Goal: Task Accomplishment & Management: Manage account settings

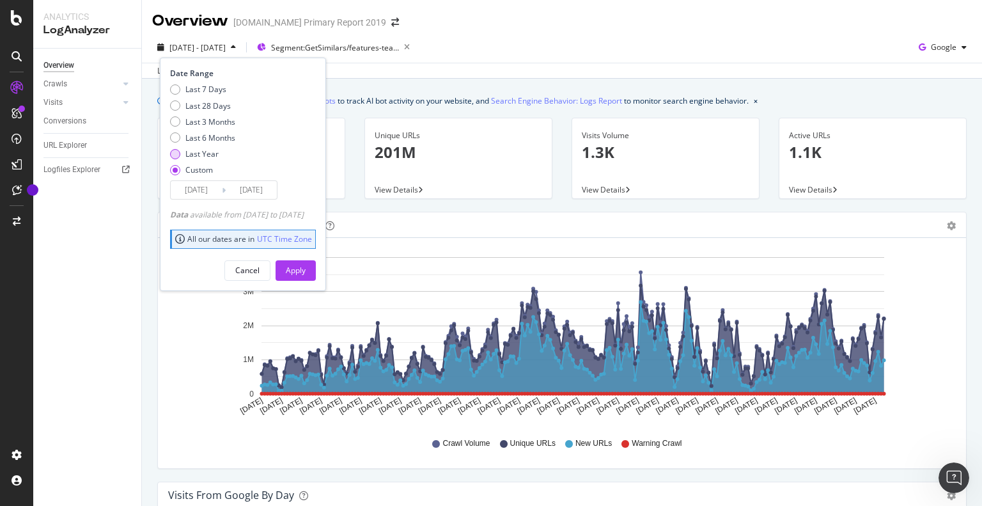
scroll to position [64, 0]
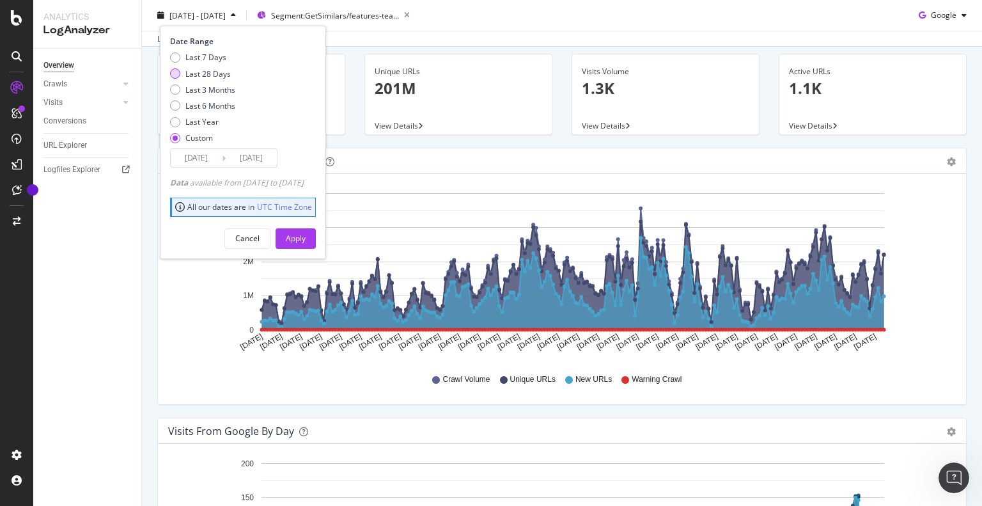
click at [203, 72] on div "Last 28 Days" at bounding box center [207, 73] width 45 height 11
type input "2025/07/14"
type input "2025/08/10"
click at [306, 233] on div "Apply" at bounding box center [296, 238] width 20 height 11
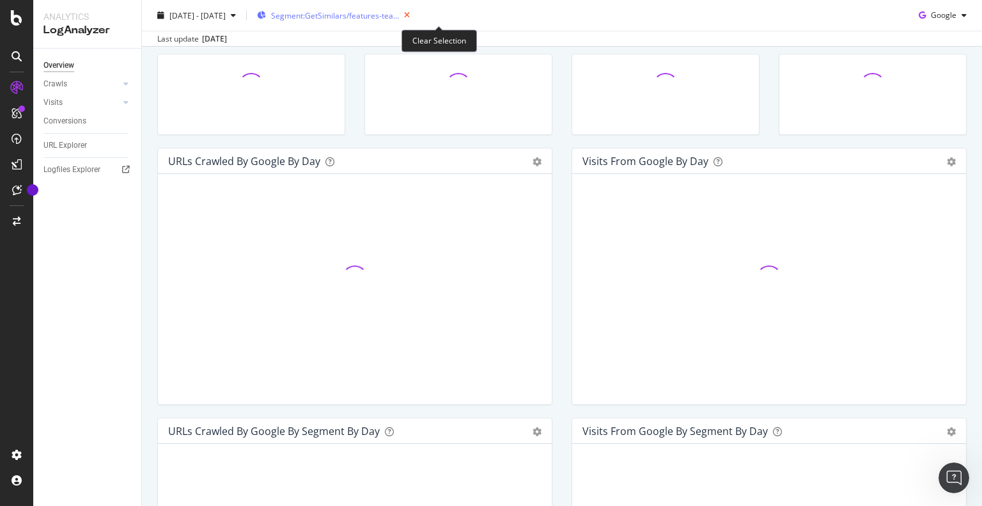
click at [415, 15] on icon "button" at bounding box center [407, 15] width 16 height 18
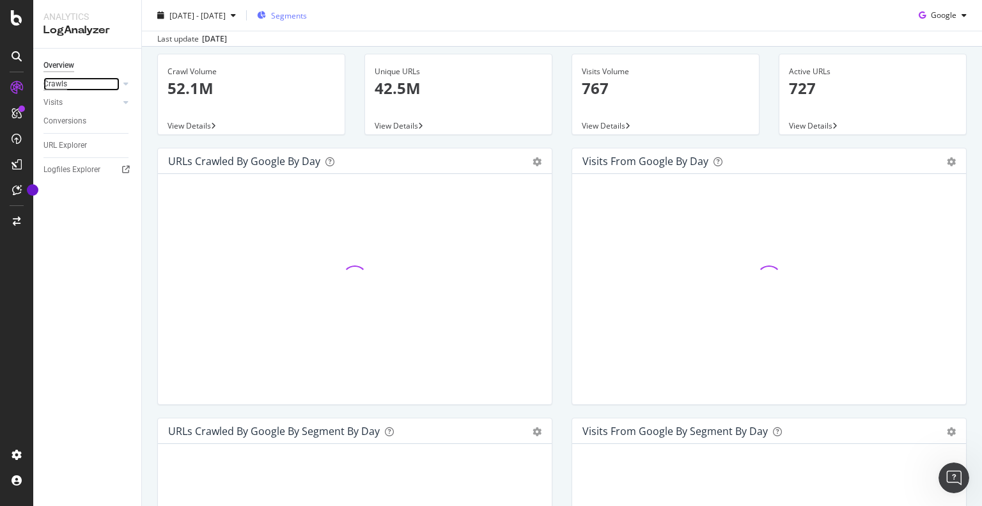
click at [54, 86] on div "Crawls" at bounding box center [55, 83] width 24 height 13
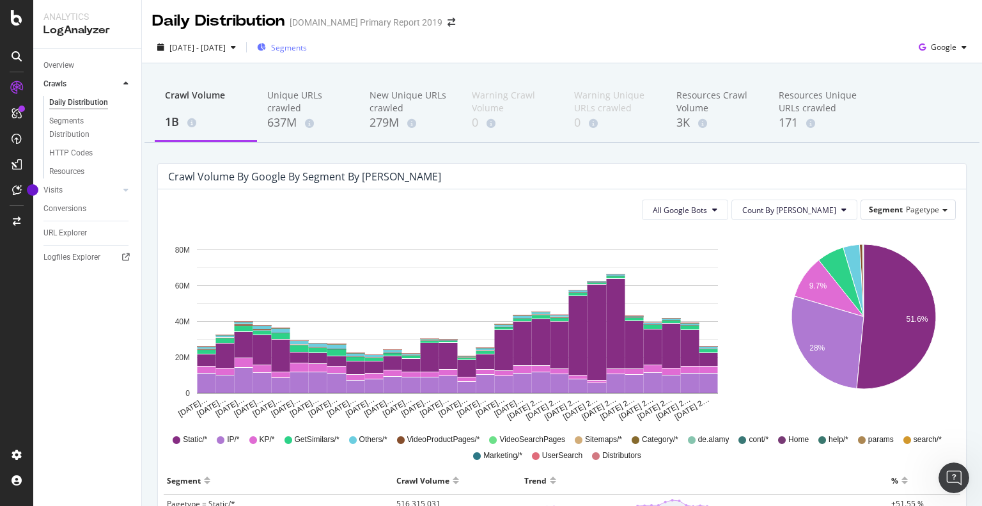
click at [307, 50] on span "Segments" at bounding box center [289, 47] width 36 height 11
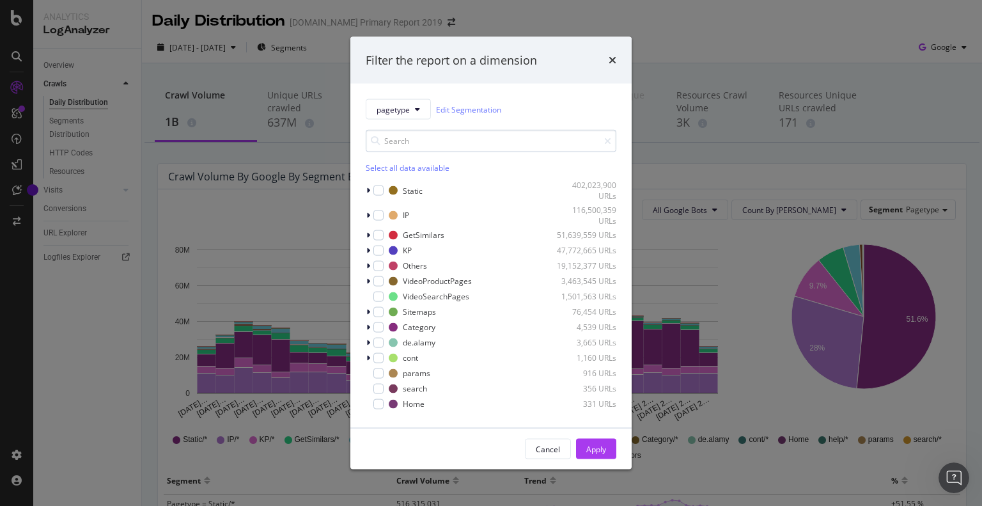
click at [414, 140] on input "modal" at bounding box center [491, 141] width 251 height 22
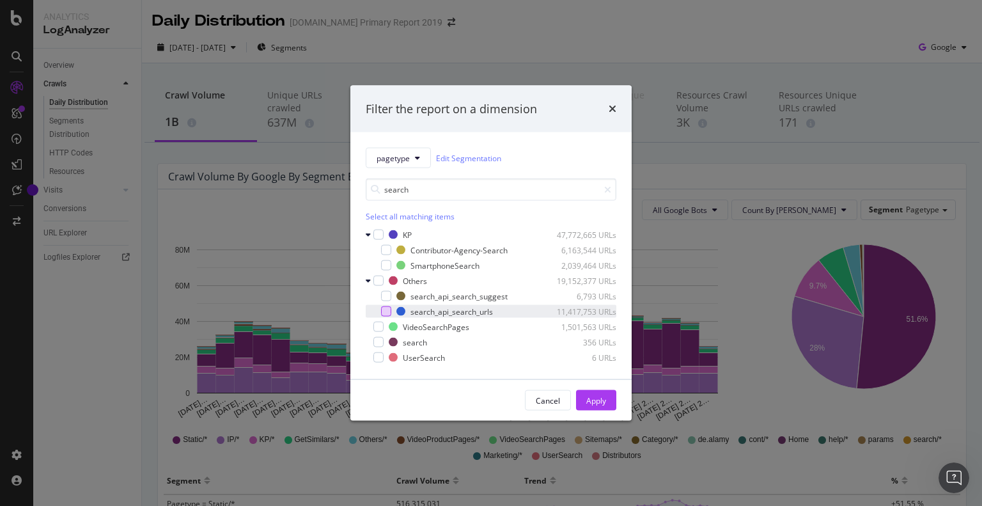
type input "search"
click at [386, 312] on div "modal" at bounding box center [386, 311] width 10 height 10
click at [591, 405] on div "Apply" at bounding box center [596, 399] width 20 height 11
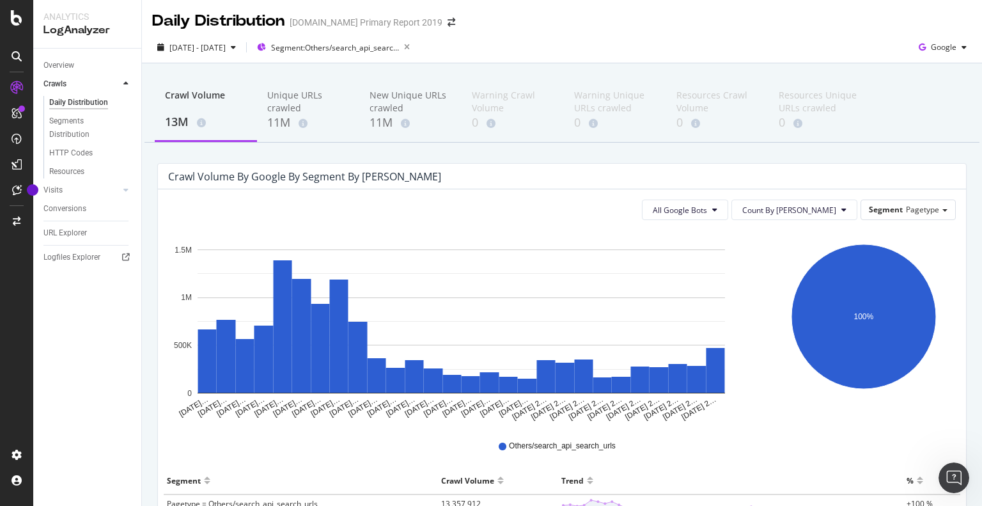
scroll to position [110, 0]
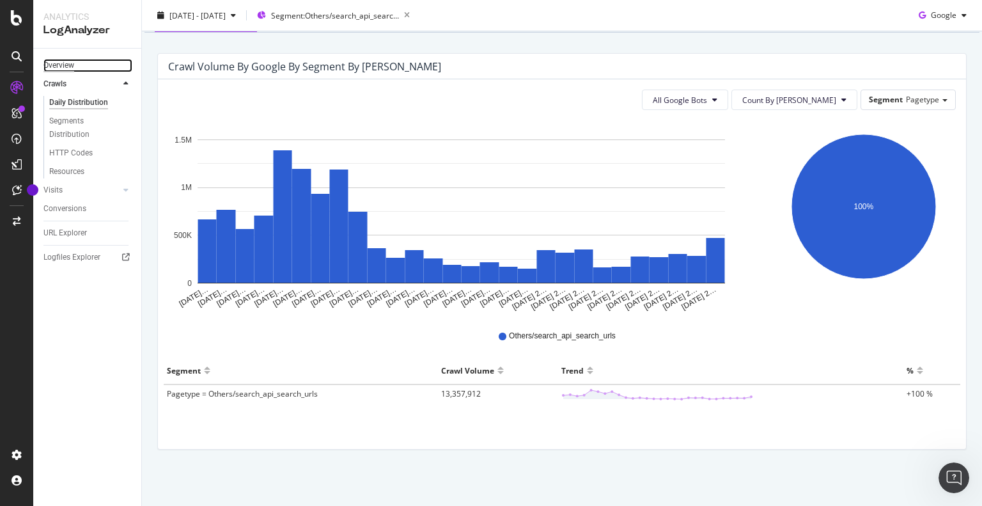
click at [64, 61] on div "Overview" at bounding box center [58, 65] width 31 height 13
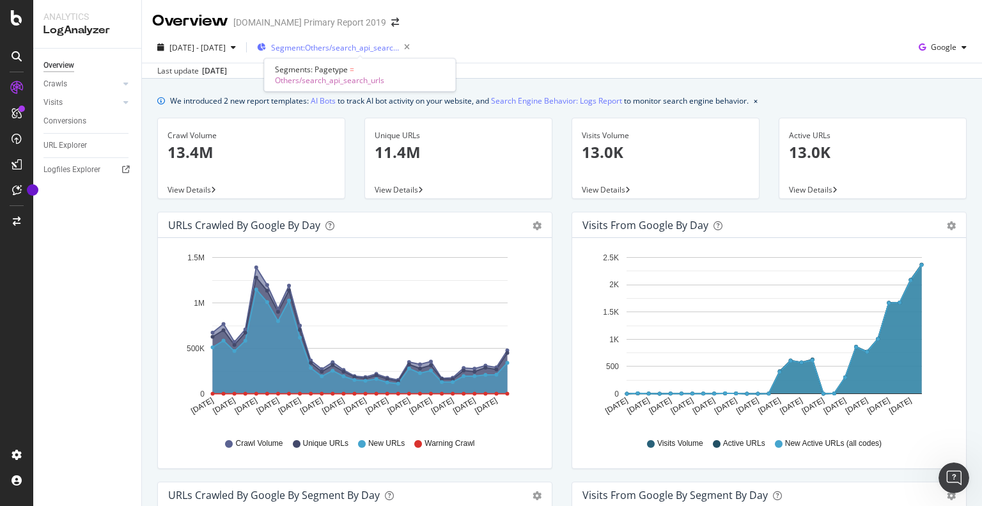
click at [399, 44] on span "Segment: Others/search_api_search_urls" at bounding box center [335, 47] width 128 height 11
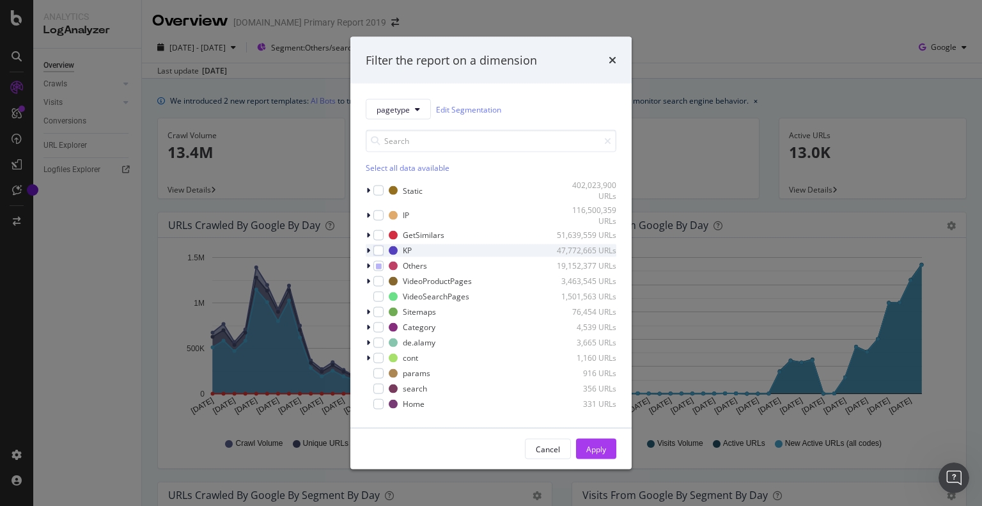
click at [368, 251] on icon "modal" at bounding box center [368, 250] width 4 height 8
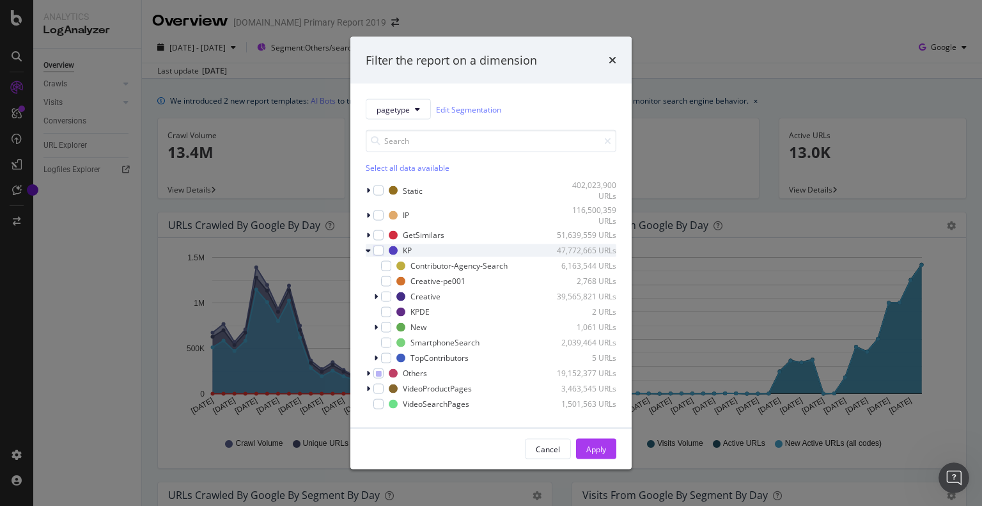
click at [373, 251] on div "modal" at bounding box center [370, 250] width 8 height 13
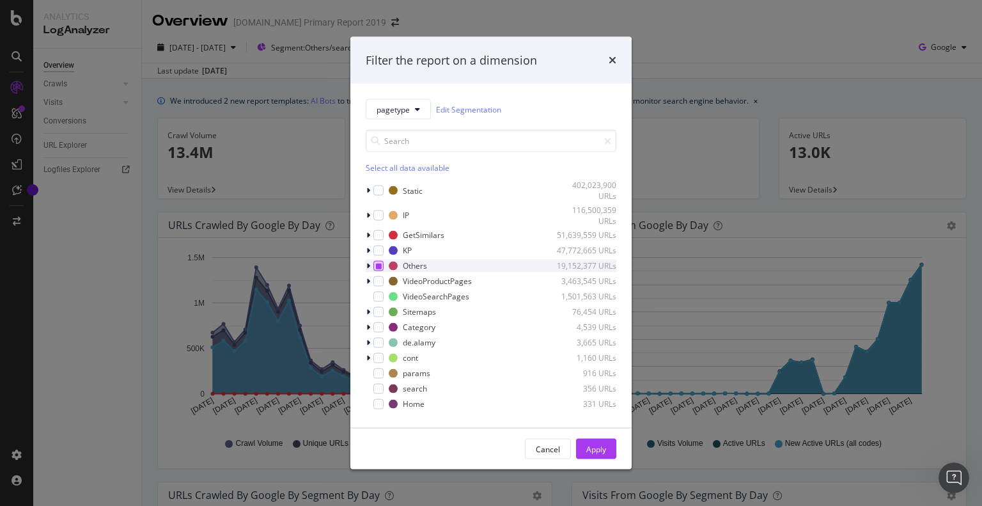
click at [377, 262] on icon "modal" at bounding box center [379, 265] width 6 height 6
click at [377, 264] on div "modal" at bounding box center [378, 265] width 10 height 10
click at [593, 446] on div "Apply" at bounding box center [596, 448] width 20 height 11
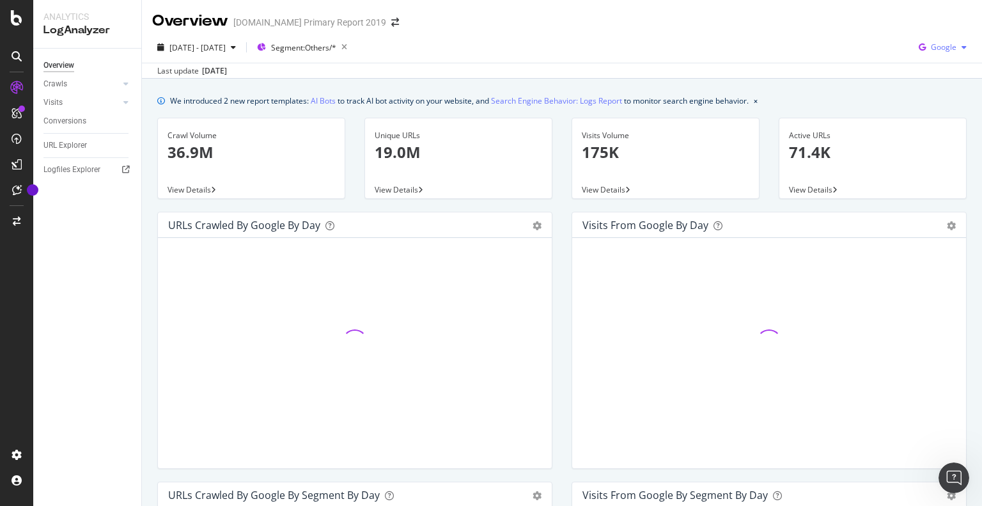
click at [934, 49] on span "Google" at bounding box center [944, 47] width 26 height 11
click at [935, 97] on span "Bing" at bounding box center [943, 97] width 47 height 12
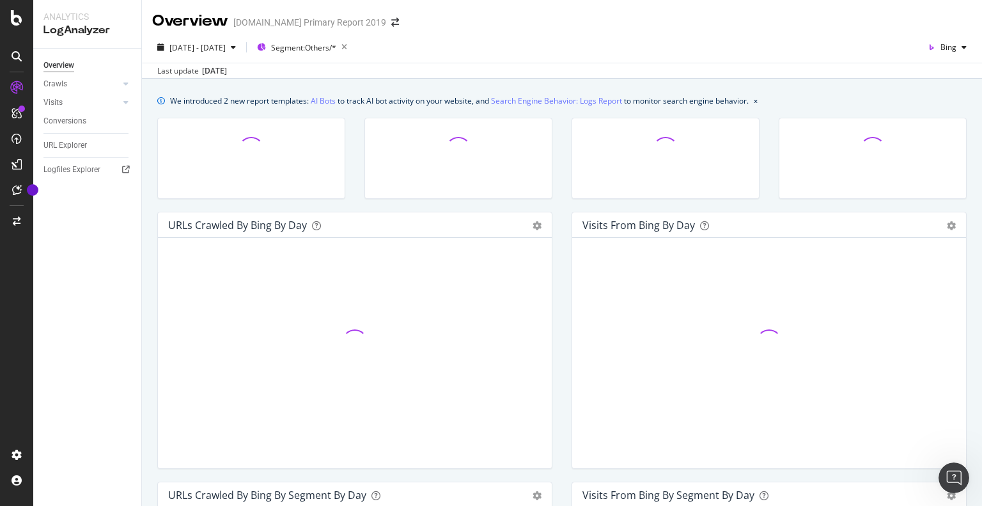
click at [761, 30] on div "Overview alamy.com Primary Report 2019" at bounding box center [562, 16] width 840 height 32
click at [61, 81] on div "Crawls" at bounding box center [55, 83] width 24 height 13
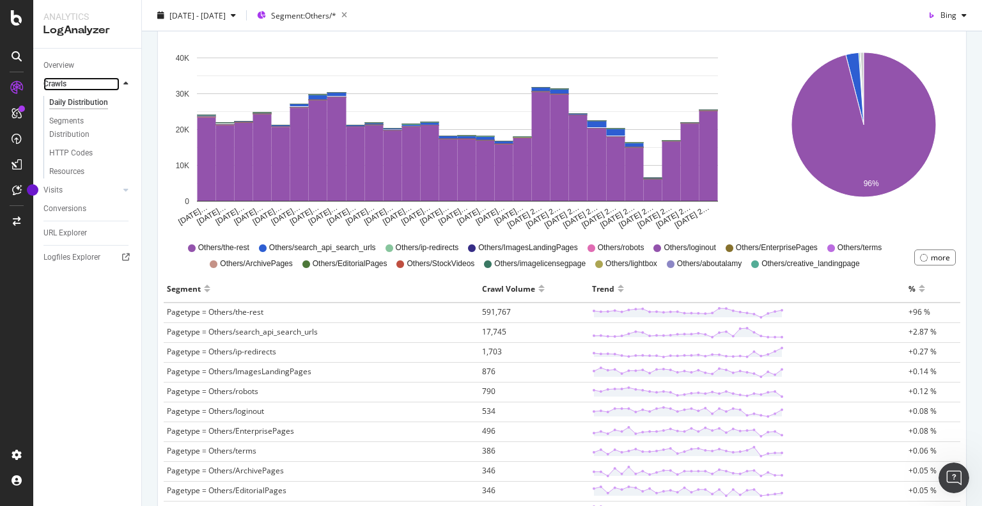
scroll to position [320, 0]
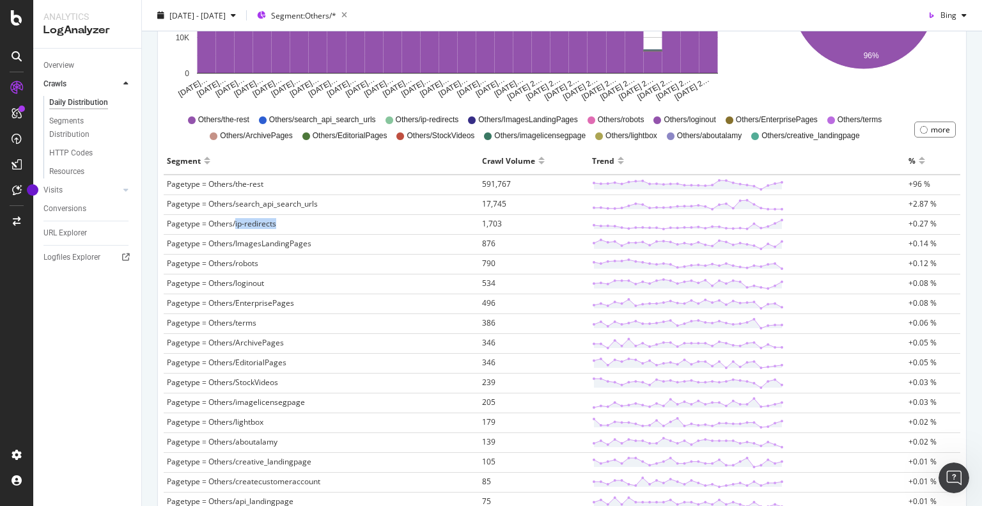
drag, startPoint x: 235, startPoint y: 222, endPoint x: 317, endPoint y: 222, distance: 82.5
click at [317, 222] on td "Pagetype = Others/ip-redirects" at bounding box center [321, 225] width 315 height 20
drag, startPoint x: 217, startPoint y: 183, endPoint x: 287, endPoint y: 183, distance: 69.7
click at [287, 183] on td "Pagetype = Others/the-rest" at bounding box center [321, 185] width 315 height 20
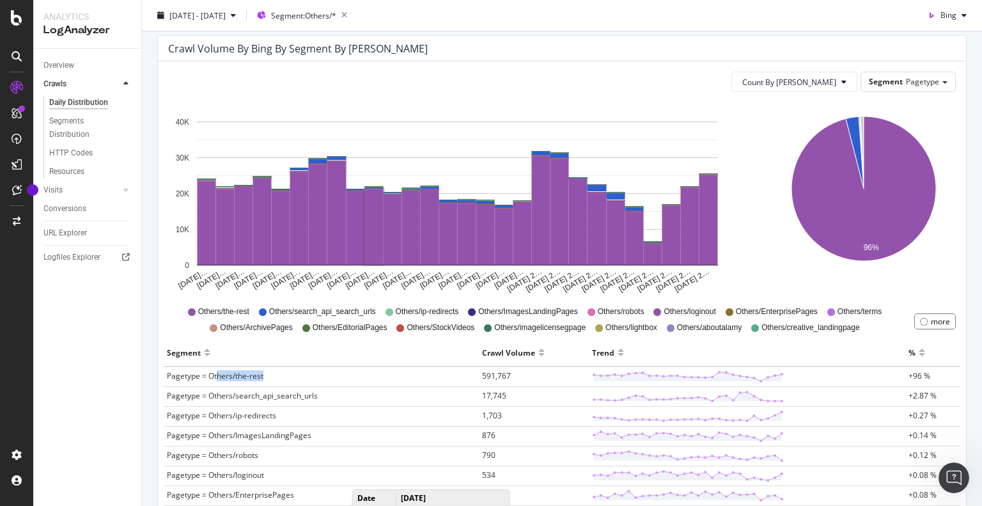
scroll to position [256, 0]
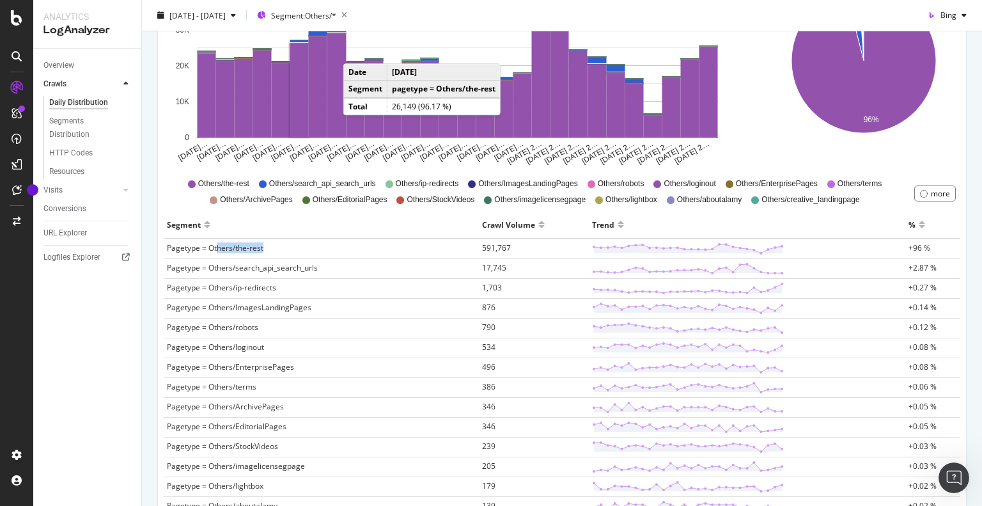
click at [352, 16] on icon "button" at bounding box center [344, 15] width 16 height 18
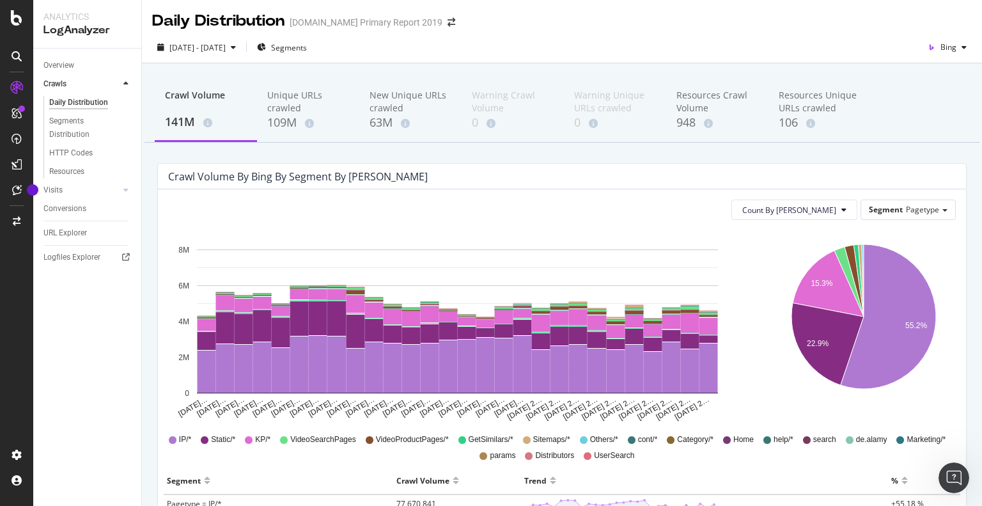
scroll to position [192, 0]
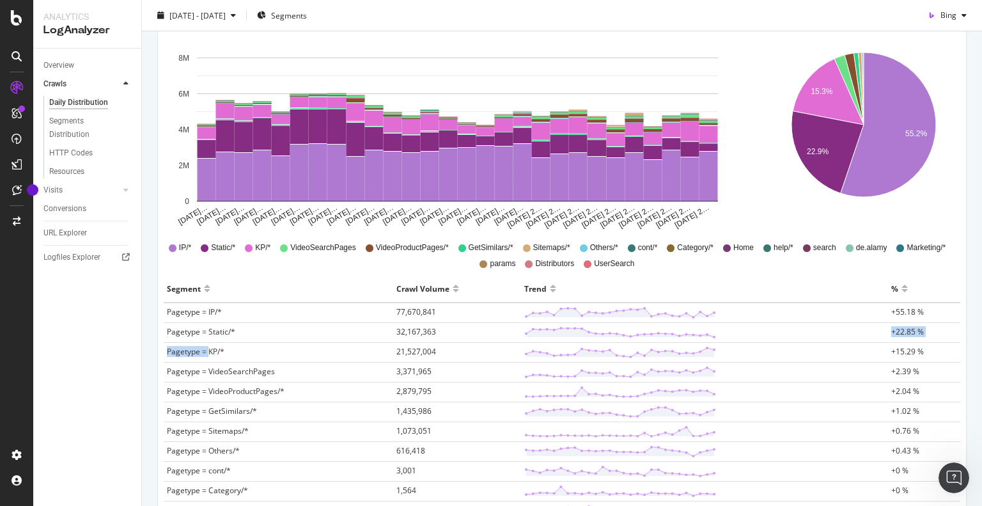
drag, startPoint x: 209, startPoint y: 352, endPoint x: 785, endPoint y: 339, distance: 576.1
click at [785, 339] on tbody "Pagetype = IP/* 77,670,841 +55.18 % Pagetype = Static/* 32,167,363 +22.85 % Pag…" at bounding box center [562, 480] width 797 height 357
click at [61, 373] on div "Overview Crawls Daily Distribution Segments Distribution HTTP Codes Resources V…" at bounding box center [87, 277] width 108 height 457
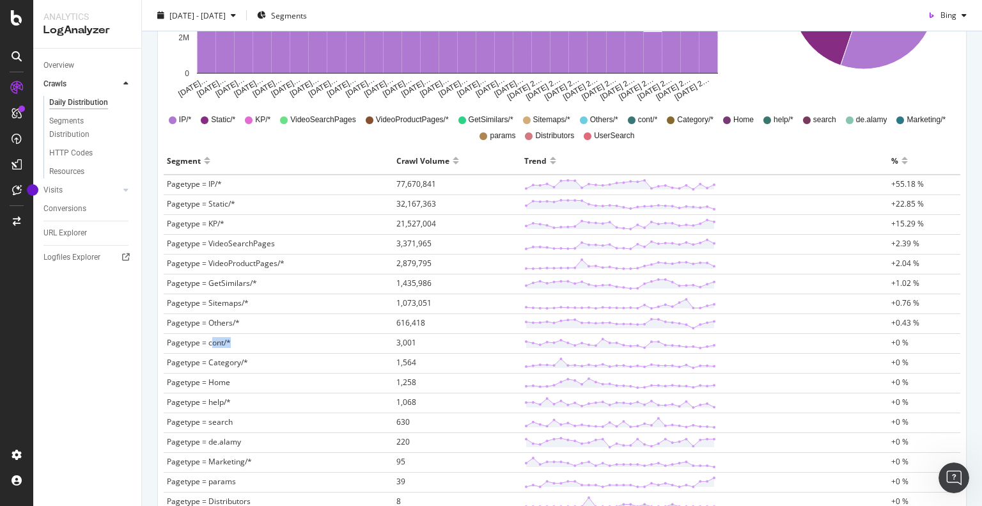
drag, startPoint x: 210, startPoint y: 343, endPoint x: 246, endPoint y: 339, distance: 36.6
click at [246, 339] on td "Pagetype = cont/*" at bounding box center [279, 344] width 230 height 20
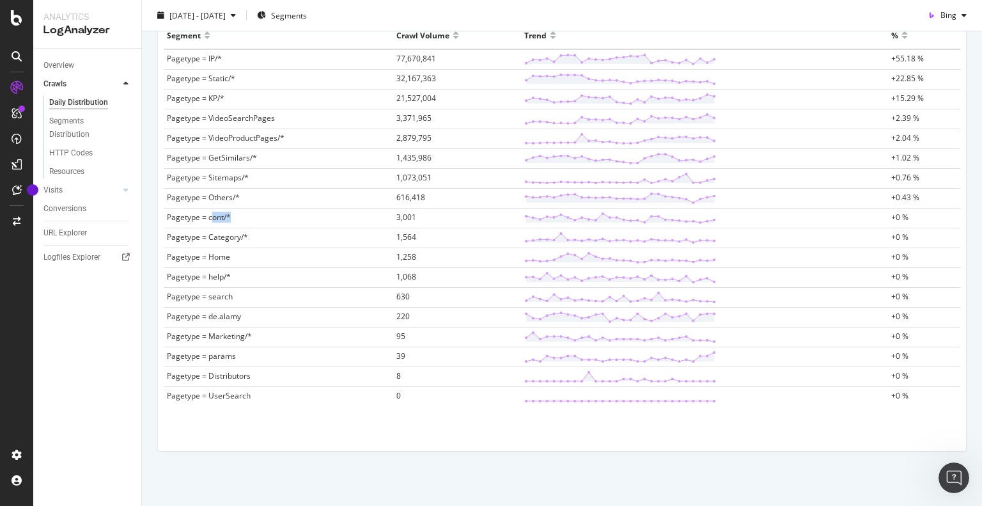
scroll to position [317, 0]
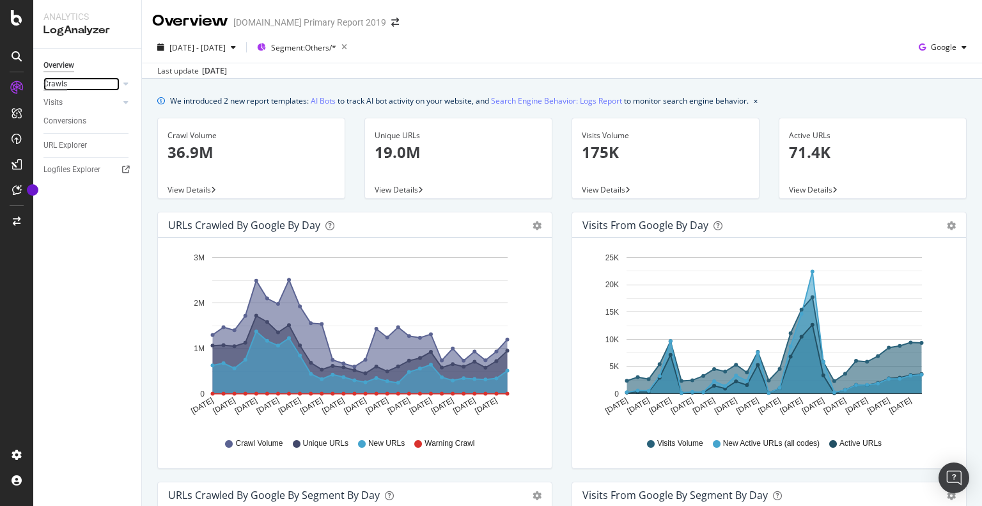
click at [63, 85] on div "Crawls" at bounding box center [55, 83] width 24 height 13
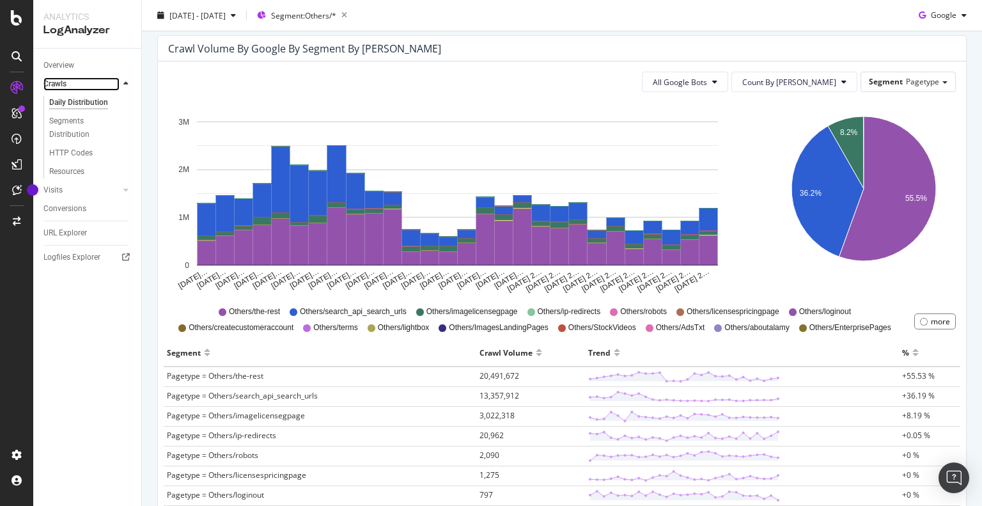
scroll to position [192, 0]
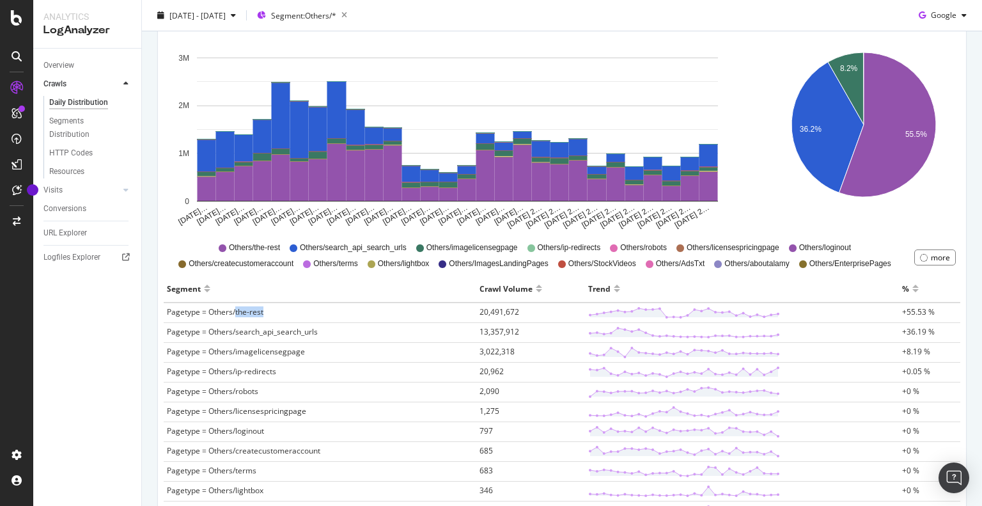
drag, startPoint x: 235, startPoint y: 311, endPoint x: 288, endPoint y: 311, distance: 52.4
click at [288, 311] on td "Pagetype = Others/the-rest" at bounding box center [320, 312] width 313 height 20
drag, startPoint x: 248, startPoint y: 332, endPoint x: 344, endPoint y: 332, distance: 95.9
click at [344, 332] on td "Pagetype = Others/search_api_search_urls" at bounding box center [320, 333] width 313 height 20
click at [495, 314] on span "20,491,672" at bounding box center [499, 311] width 40 height 11
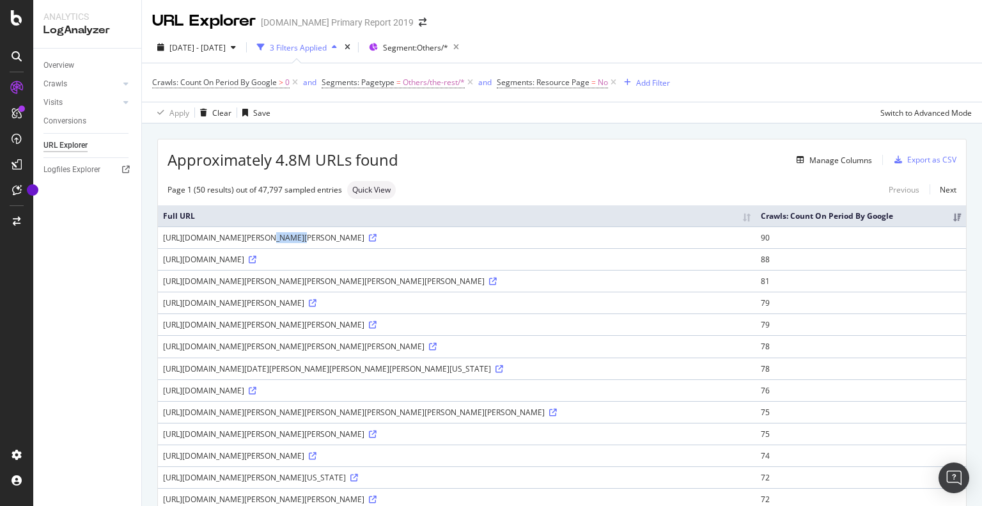
drag, startPoint x: 243, startPoint y: 249, endPoint x: 269, endPoint y: 248, distance: 26.2
click at [269, 243] on div "https://www.alamy.com/foto-der-osterreichisch-deutsche-schauspieler-hans-von-bo…" at bounding box center [457, 237] width 588 height 11
click at [272, 265] on div "https://www.alamy.com/foto-hundereds-de-hombres-celebran-el-dia-de-los-solteros…" at bounding box center [457, 259] width 588 height 11
drag, startPoint x: 251, startPoint y: 267, endPoint x: 690, endPoint y: 276, distance: 439.3
click at [690, 265] on div "https://www.alamy.com/foto-hundereds-de-hombres-celebran-el-dia-de-los-solteros…" at bounding box center [457, 259] width 588 height 11
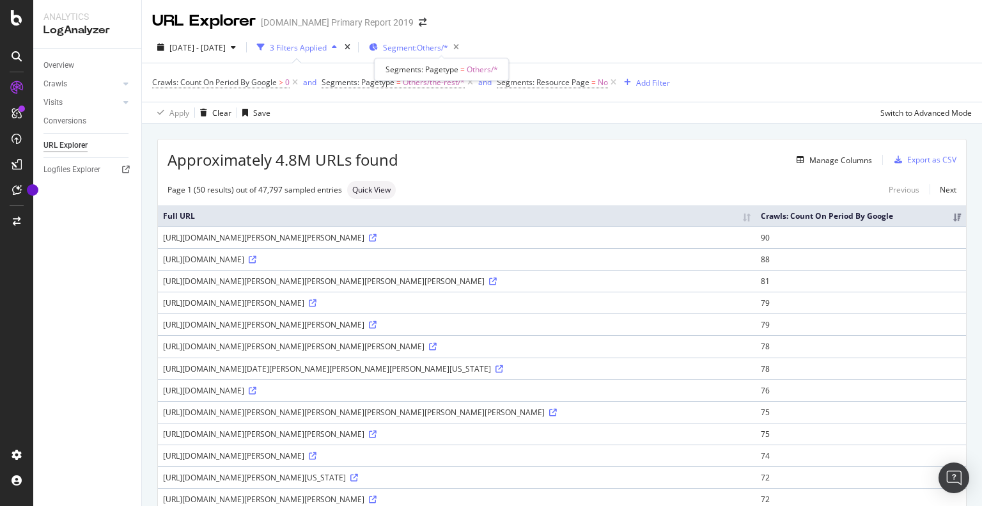
click at [442, 46] on span "Segment: Others/*" at bounding box center [415, 47] width 65 height 11
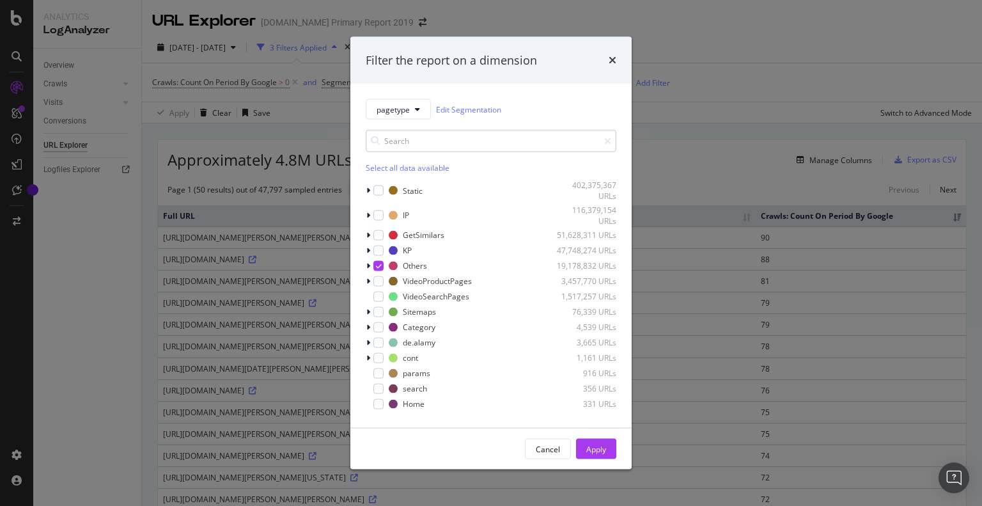
click at [404, 145] on input "modal" at bounding box center [491, 141] width 251 height 22
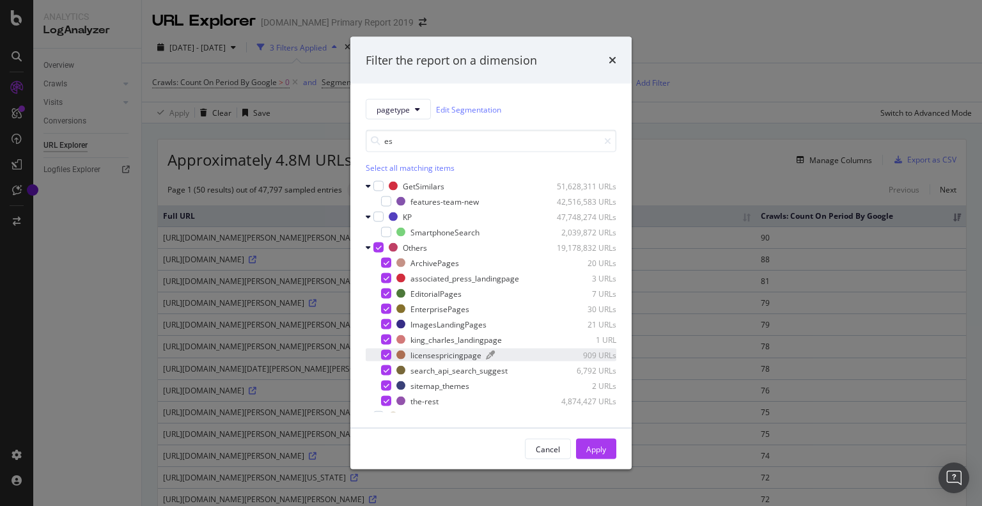
scroll to position [133, 0]
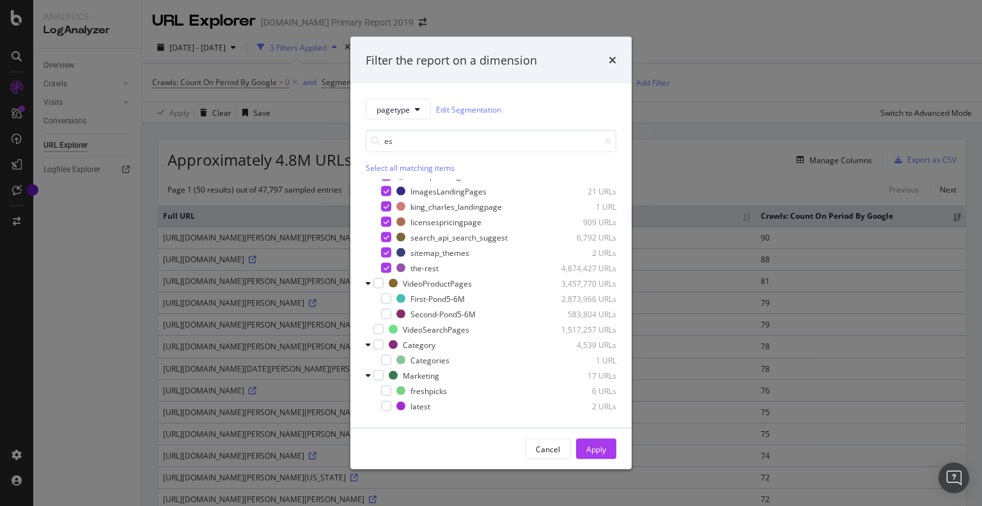
type input "es"
click at [281, 332] on div "Filter the report on a dimension pagetype Edit Segmentation es Select all match…" at bounding box center [491, 253] width 982 height 506
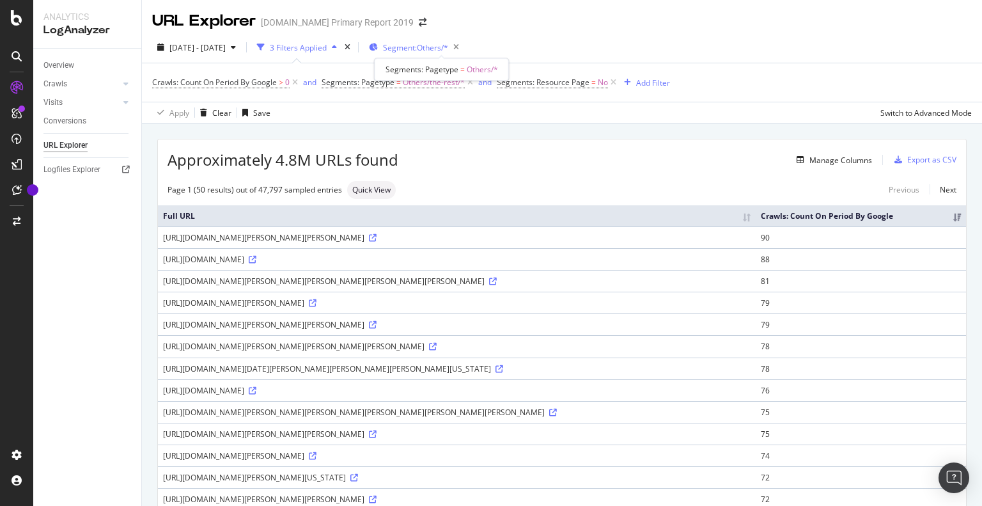
click at [448, 48] on span "Segment: Others/*" at bounding box center [415, 47] width 65 height 11
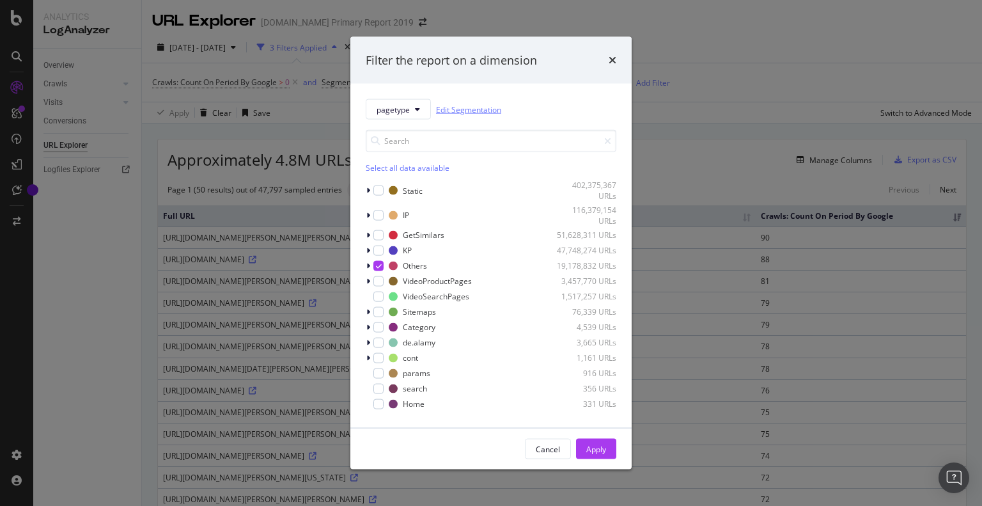
click at [461, 111] on link "Edit Segmentation" at bounding box center [468, 108] width 65 height 13
click at [422, 140] on input "modal" at bounding box center [491, 141] width 251 height 22
click at [368, 265] on icon "modal" at bounding box center [368, 265] width 4 height 8
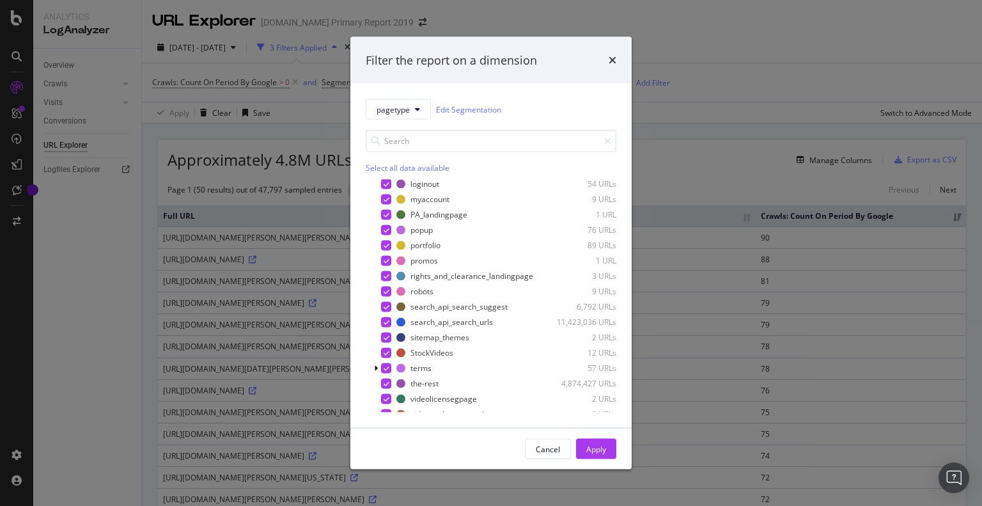
scroll to position [448, 0]
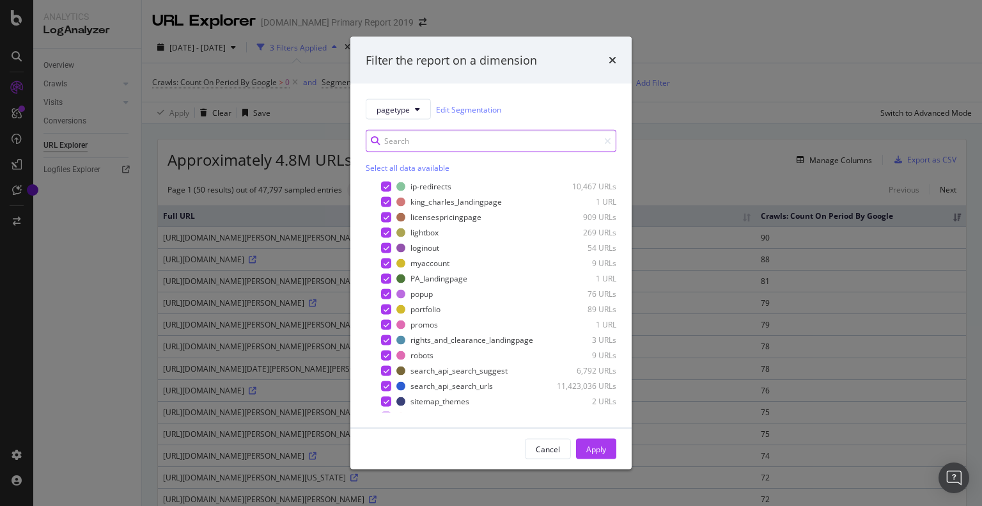
click at [401, 132] on input "modal" at bounding box center [491, 141] width 251 height 22
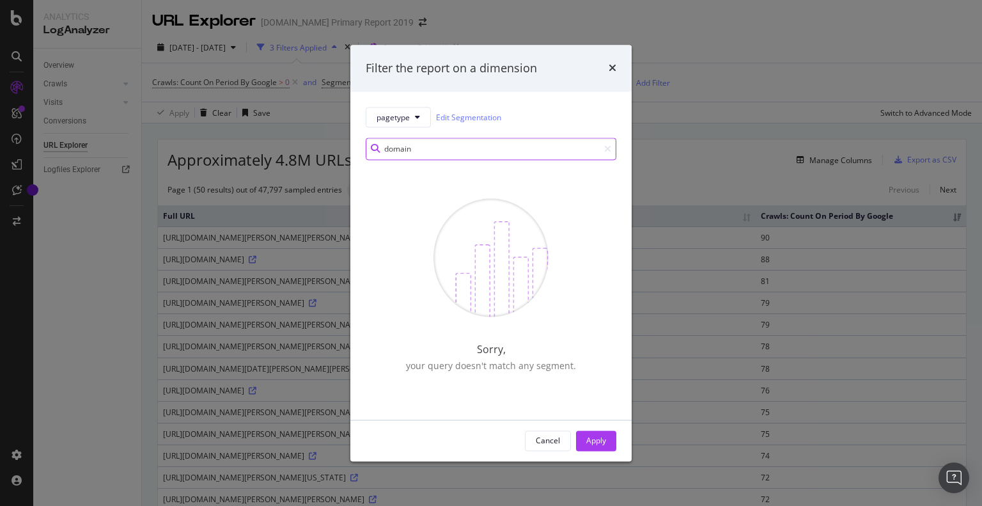
scroll to position [0, 0]
click at [404, 148] on input "domain" at bounding box center [491, 149] width 251 height 22
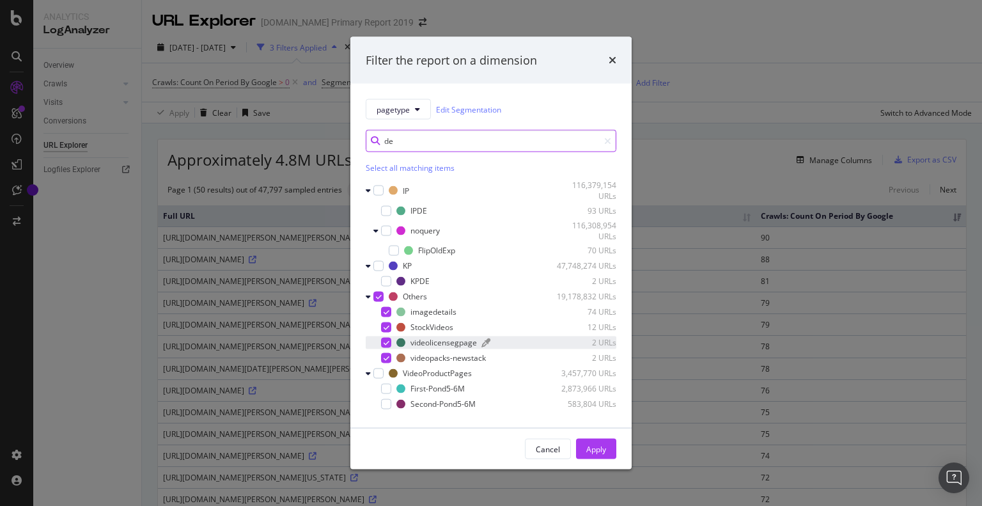
type input "de"
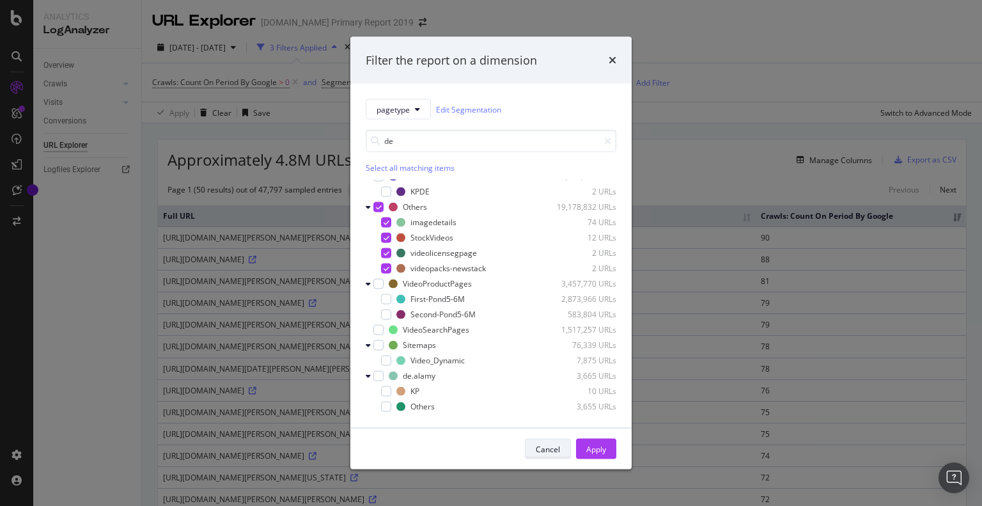
click at [553, 441] on div "Cancel" at bounding box center [548, 449] width 24 height 18
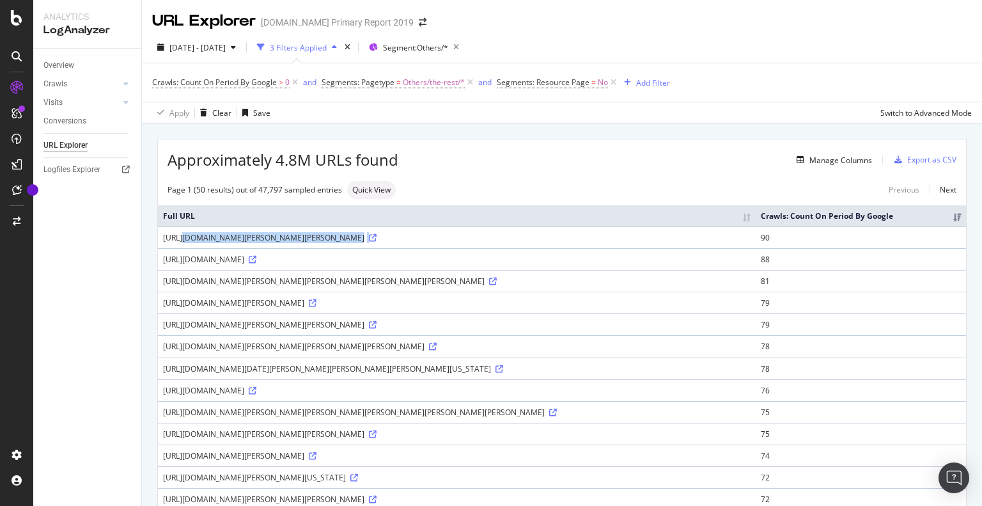
drag, startPoint x: 161, startPoint y: 247, endPoint x: 465, endPoint y: 122, distance: 328.8
click at [756, 246] on td "https://www.alamy.com/foto-der-osterreichisch-deutsche-schauspieler-hans-von-bo…" at bounding box center [457, 237] width 598 height 22
copy div "https://www.alamy.com/foto-der-osterreichisch-deutsche-schauspieler-hans-von-bo…"
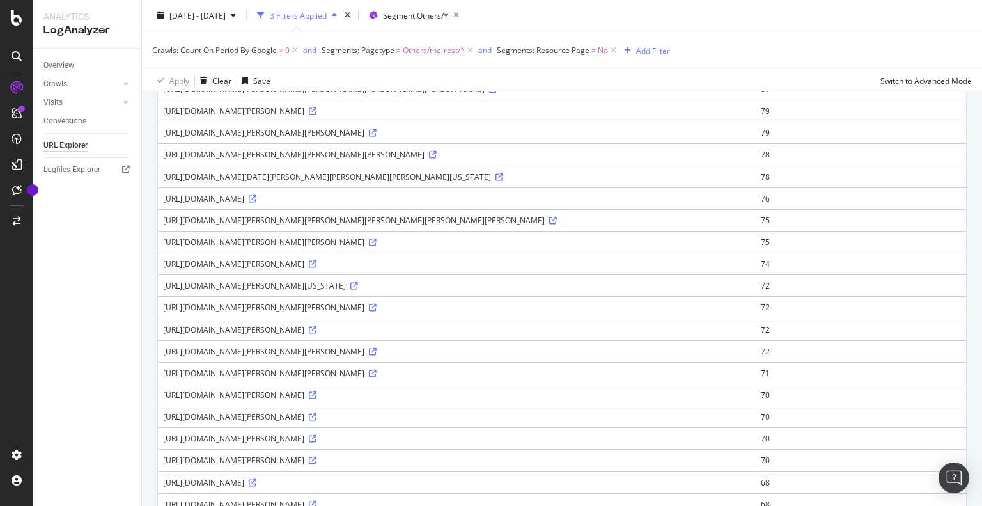
scroll to position [384, 0]
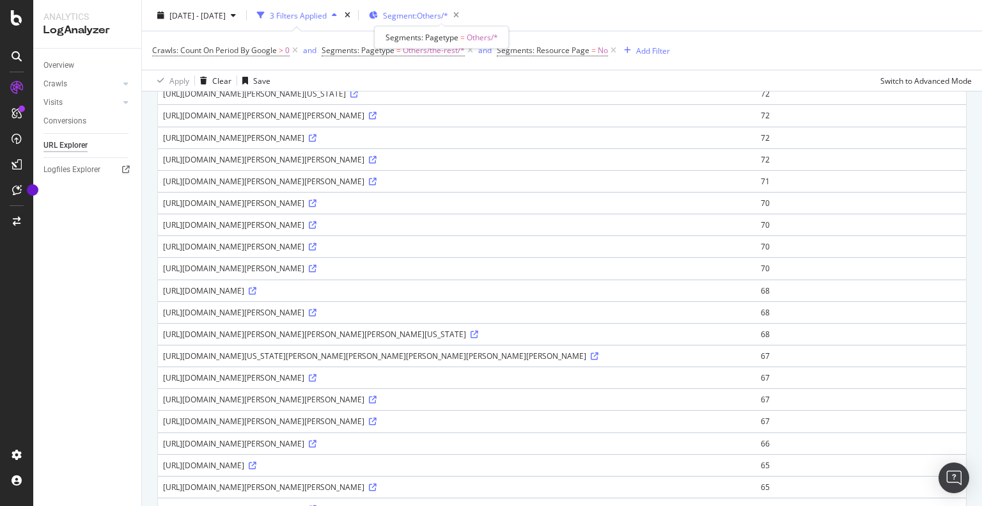
click at [442, 19] on span "Segment: Others/*" at bounding box center [415, 15] width 65 height 11
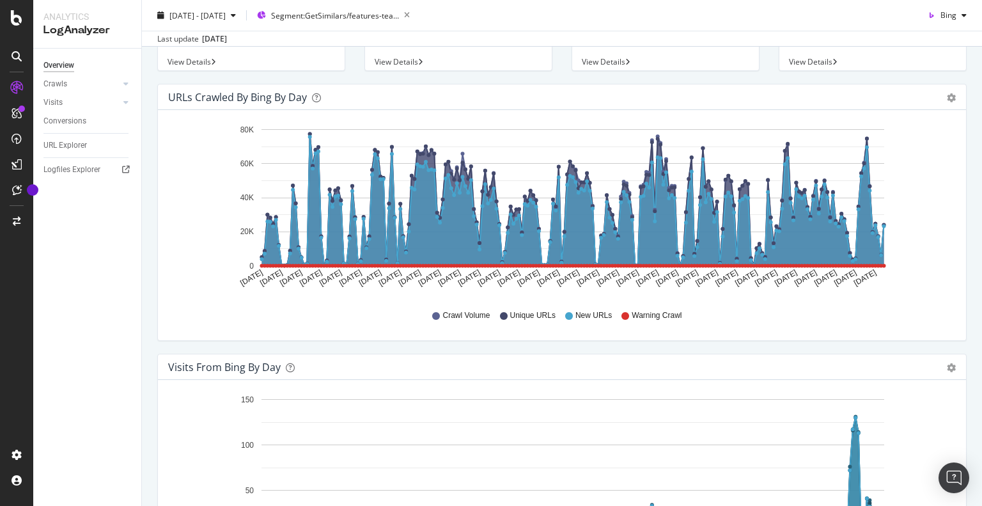
scroll to position [64, 0]
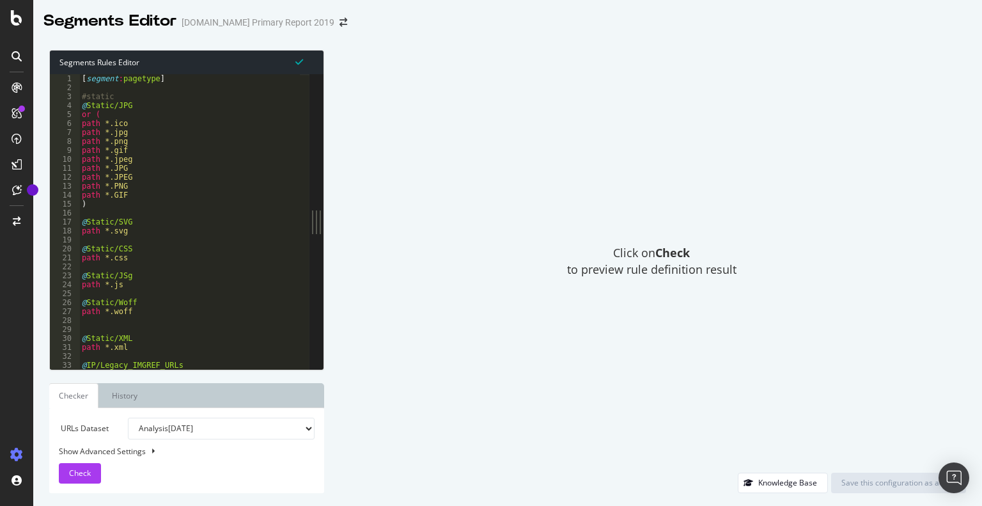
type textarea "path *.gif"
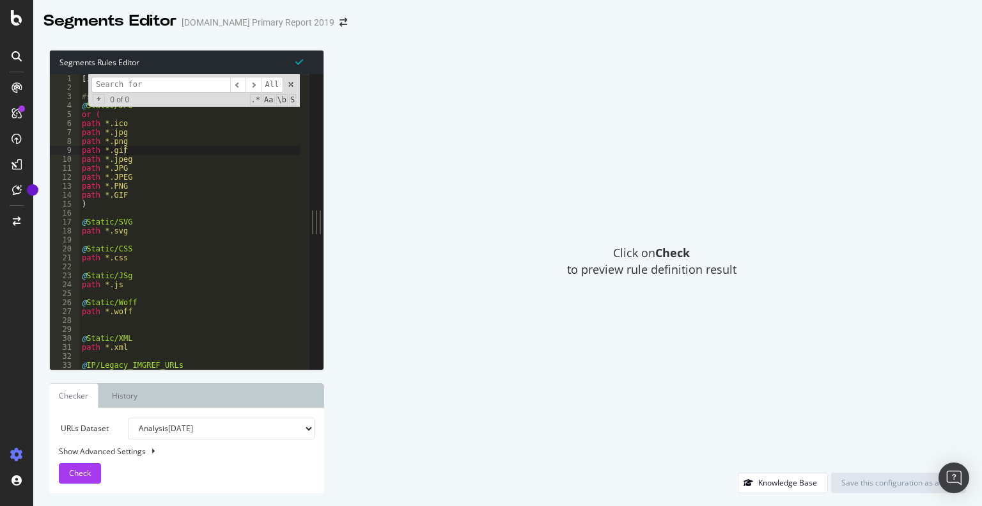
click at [132, 81] on input at bounding box center [160, 85] width 139 height 16
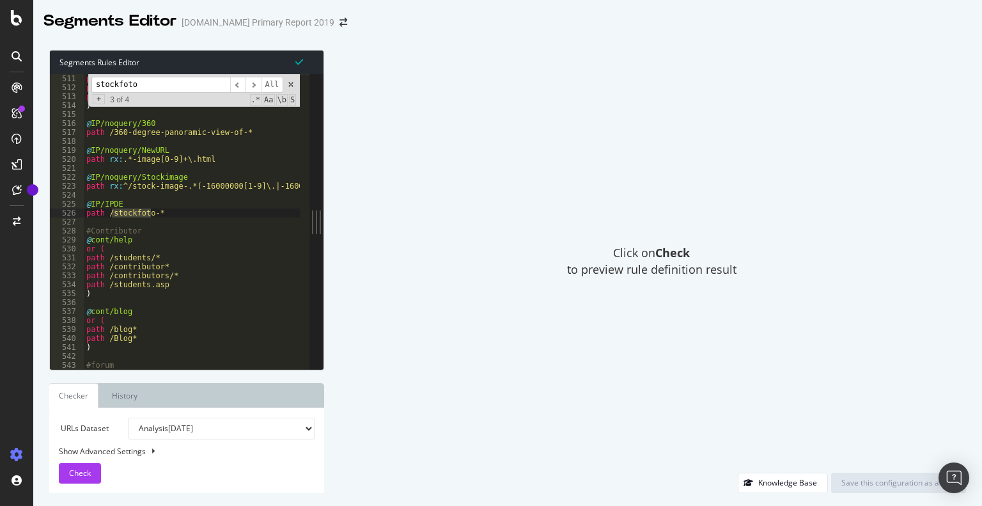
scroll to position [2748, 0]
drag, startPoint x: 137, startPoint y: 81, endPoint x: 64, endPoint y: 82, distance: 72.9
click at [64, 82] on div "path *.gif 511 512 513 514 515 516 517 518 519 520 521 522 523 524 525 526 527 …" at bounding box center [180, 221] width 260 height 295
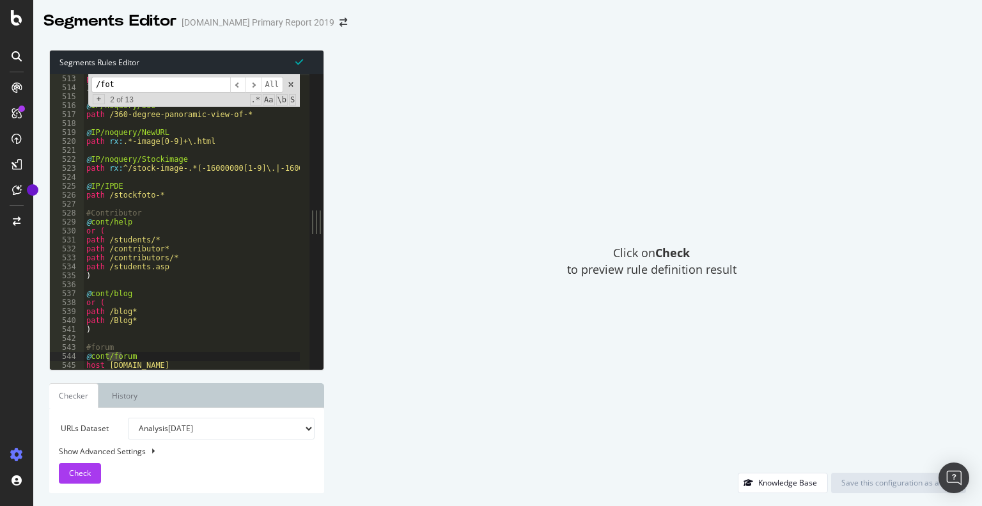
scroll to position [9760, 0]
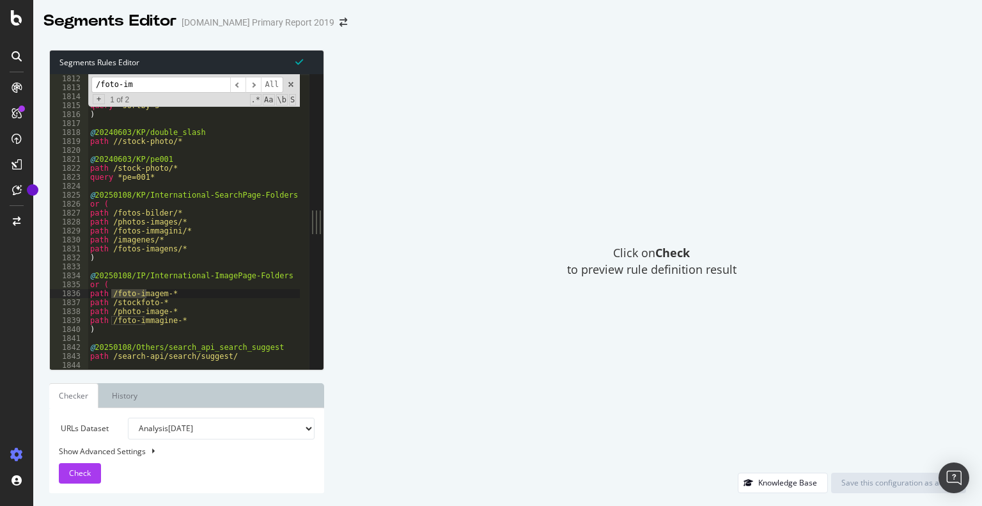
type input "/foto-im"
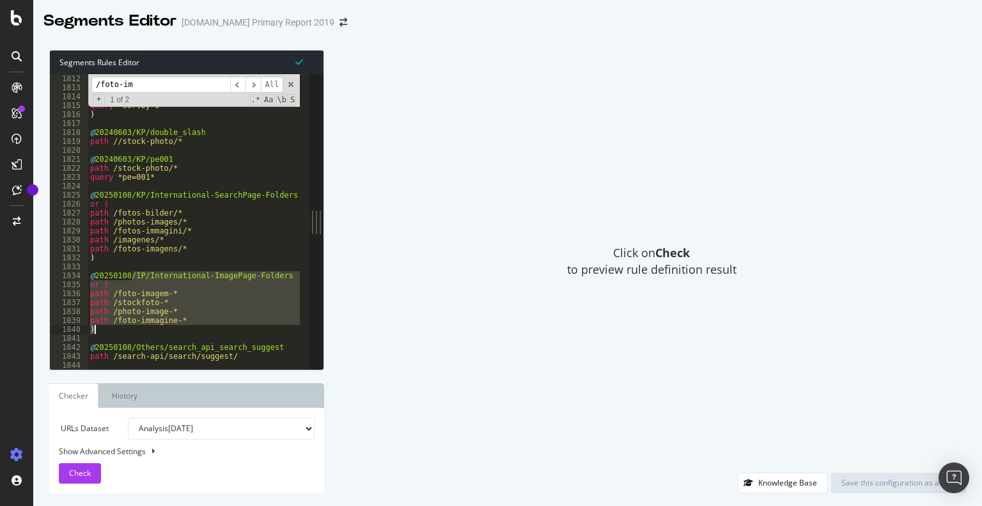
drag, startPoint x: 130, startPoint y: 276, endPoint x: 160, endPoint y: 327, distance: 59.3
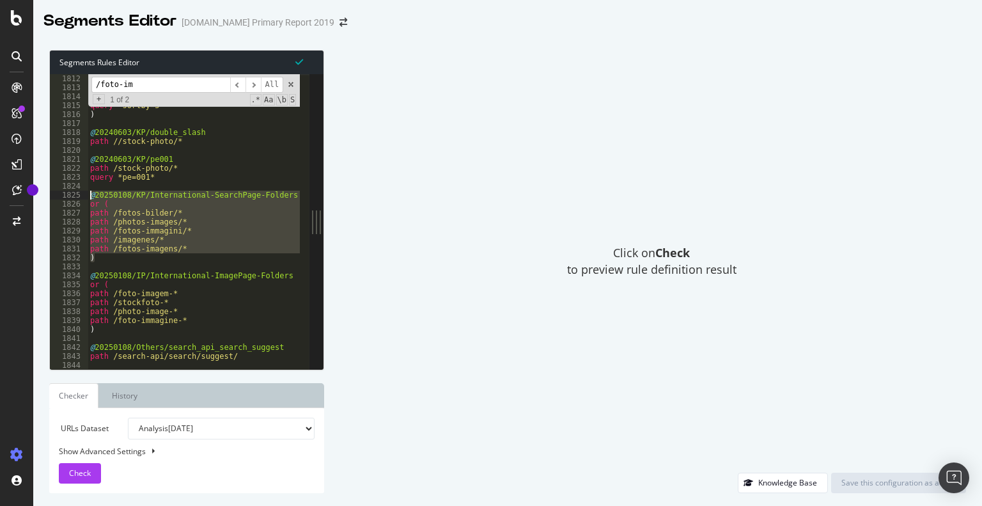
drag, startPoint x: 106, startPoint y: 259, endPoint x: 82, endPoint y: 193, distance: 70.0
click at [82, 193] on div "path /foto-immagine-* ) 1812 1813 1814 1815 1816 1817 1818 1819 1820 1821 1822 …" at bounding box center [180, 221] width 260 height 295
click at [129, 237] on div "or ( query *sortby=1* query *sortby=4* query *sortby=5* ) @ 20240603/KP/double_…" at bounding box center [194, 221] width 212 height 295
type textarea "path /imagenes/*"
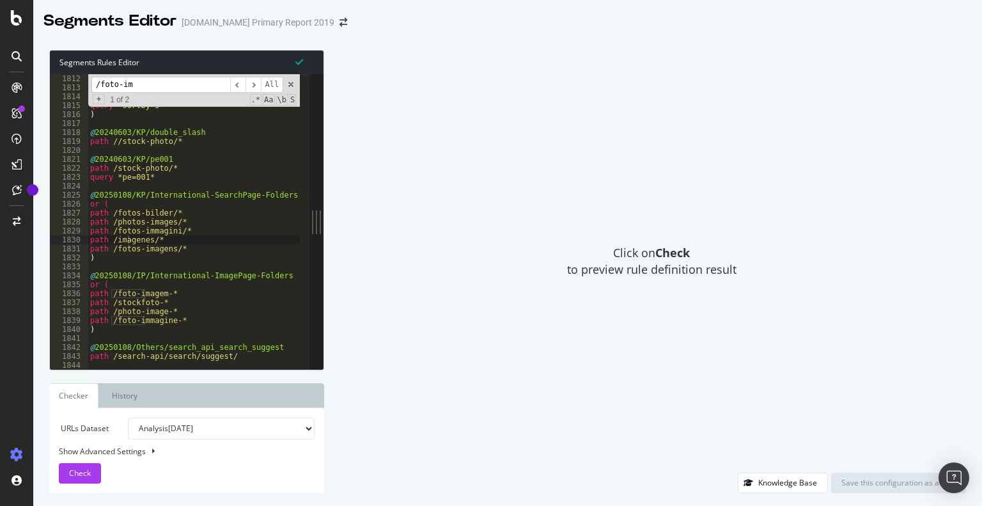
click at [146, 85] on input "/foto-im" at bounding box center [160, 85] width 139 height 16
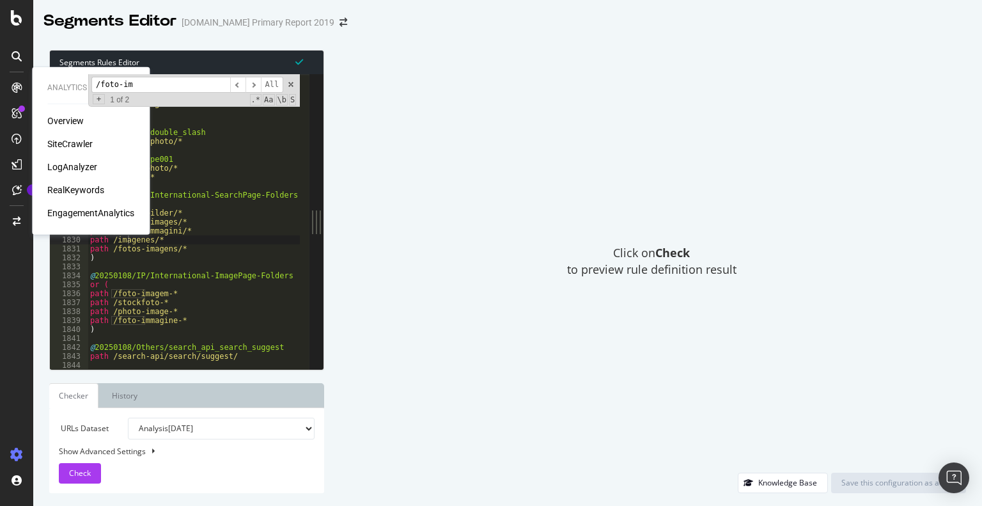
drag, startPoint x: 143, startPoint y: 81, endPoint x: 31, endPoint y: 82, distance: 111.3
click at [31, 82] on div "Analytics Overview SiteCrawler LogAnalyzer RealKeywords EngagementAnalytics Seg…" at bounding box center [491, 253] width 982 height 506
paste input "photo-image"
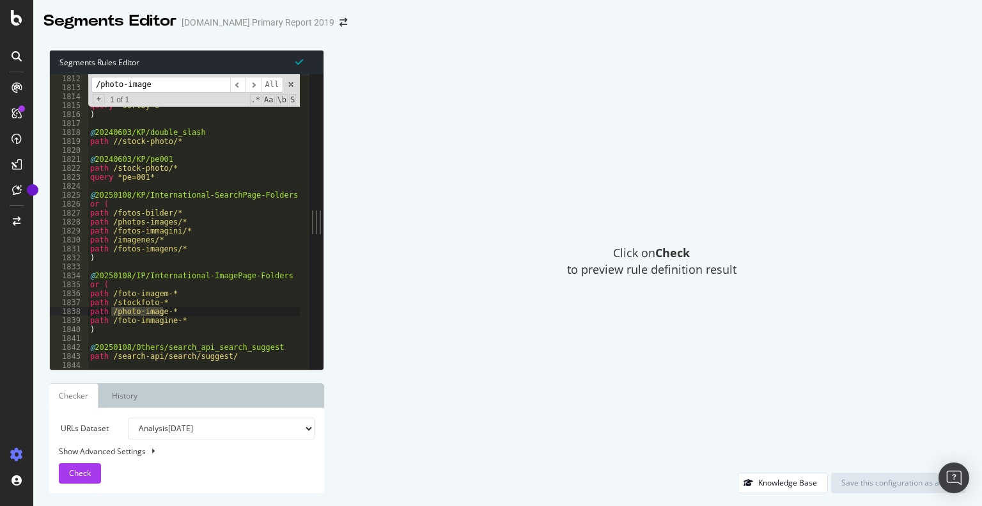
click at [161, 86] on input "/photo-image" at bounding box center [160, 85] width 139 height 16
type input "/photo-image"
type textarea "path //stock-photo/*"
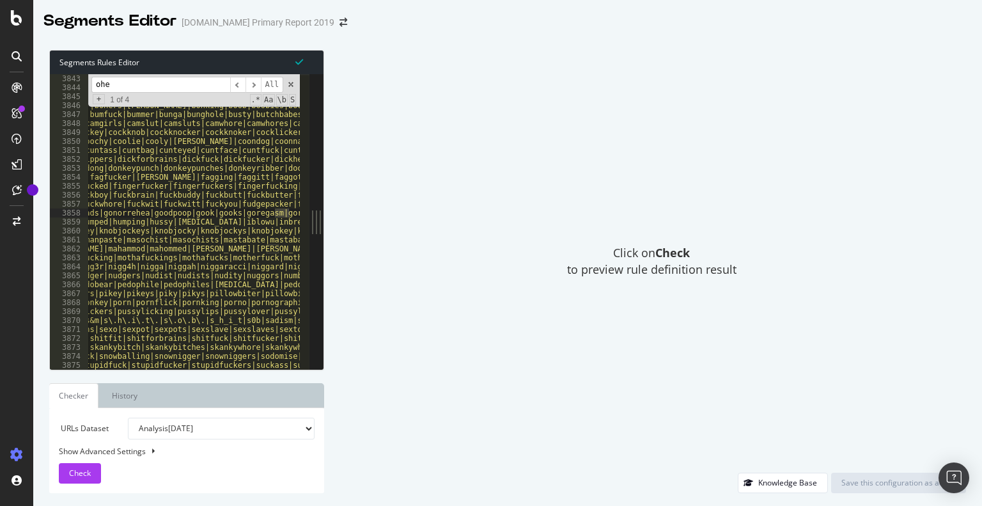
scroll to position [0, 153]
type input "oher"
type textarea "path rx:.*(\b(fingerfuck|fingerfucked|fingerfucker|fingerfuckers|fingerfucking|…"
click at [143, 183] on div "path rx : .*(\b(asscock|asscocks|asscowboy|asscowboys|asscracker|asses|assface|…" at bounding box center [967, 226] width 2064 height 304
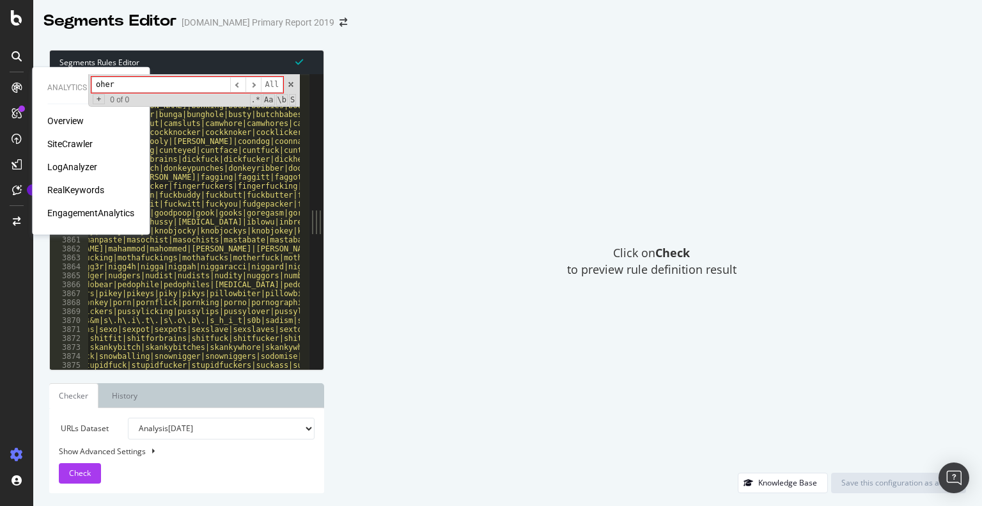
drag, startPoint x: 134, startPoint y: 82, endPoint x: 10, endPoint y: 82, distance: 123.4
click at [10, 82] on div "Analytics Overview SiteCrawler LogAnalyzer RealKeywords EngagementAnalytics Seg…" at bounding box center [491, 253] width 982 height 506
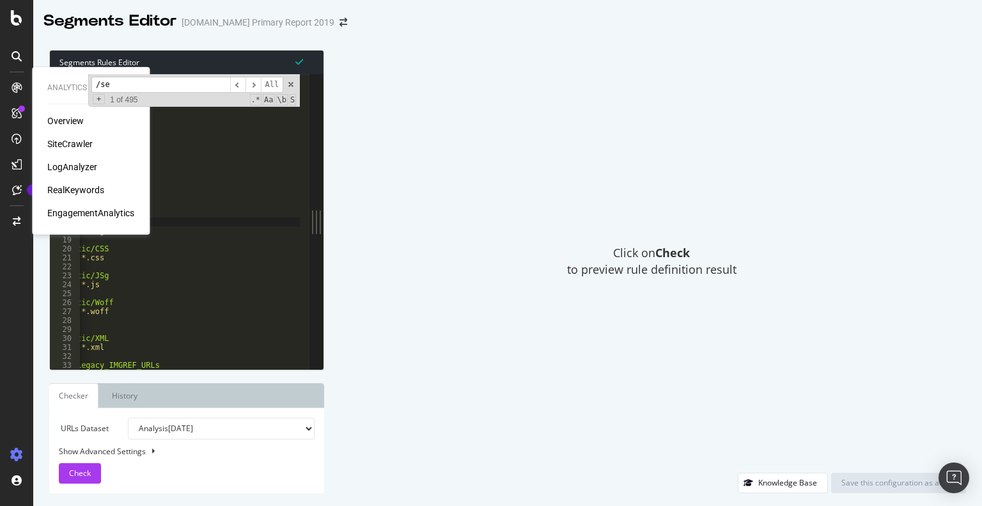
scroll to position [431, 0]
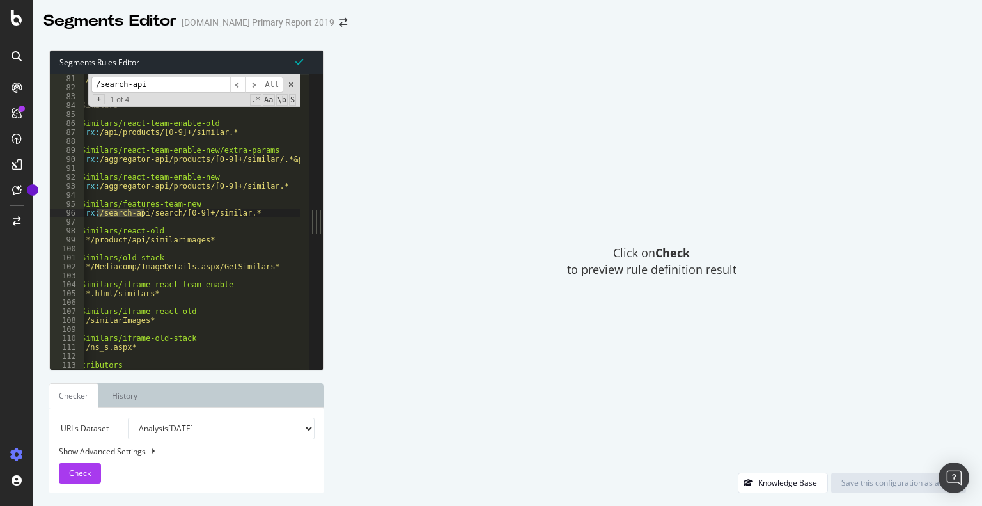
type input "/search-api"
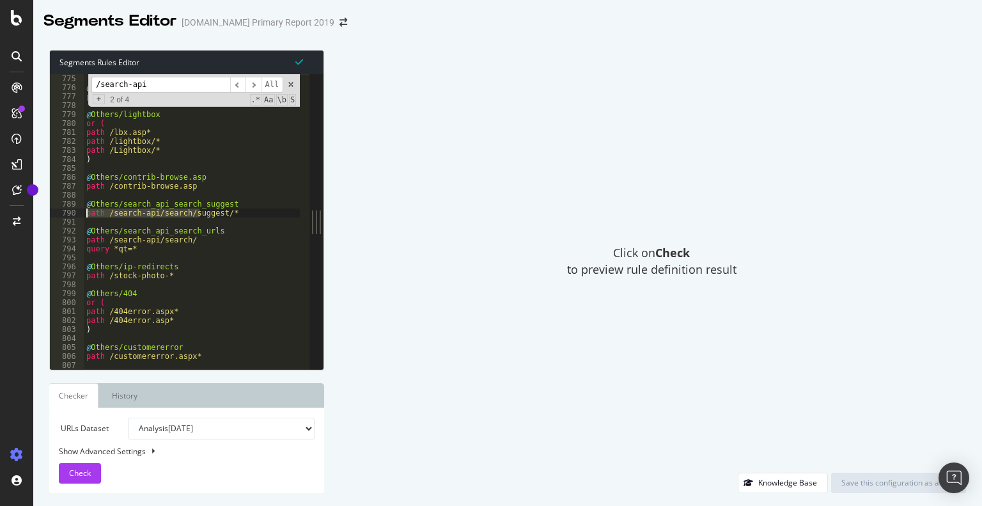
scroll to position [0, 0]
drag, startPoint x: 184, startPoint y: 215, endPoint x: 61, endPoint y: 217, distance: 122.8
click at [61, 217] on div "path /search-api/search/suggest/* 775 776 777 778 779 780 781 782 783 784 785 7…" at bounding box center [180, 221] width 260 height 295
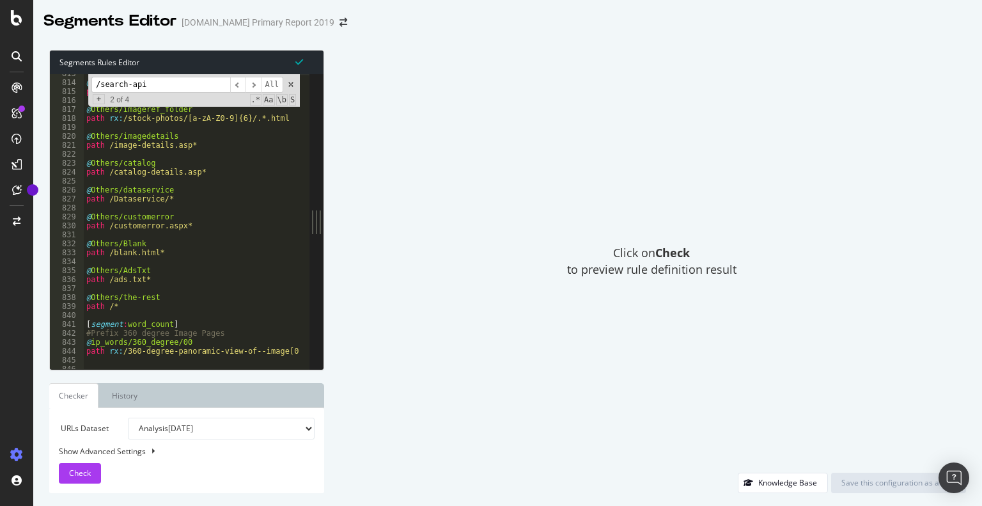
scroll to position [4402, 0]
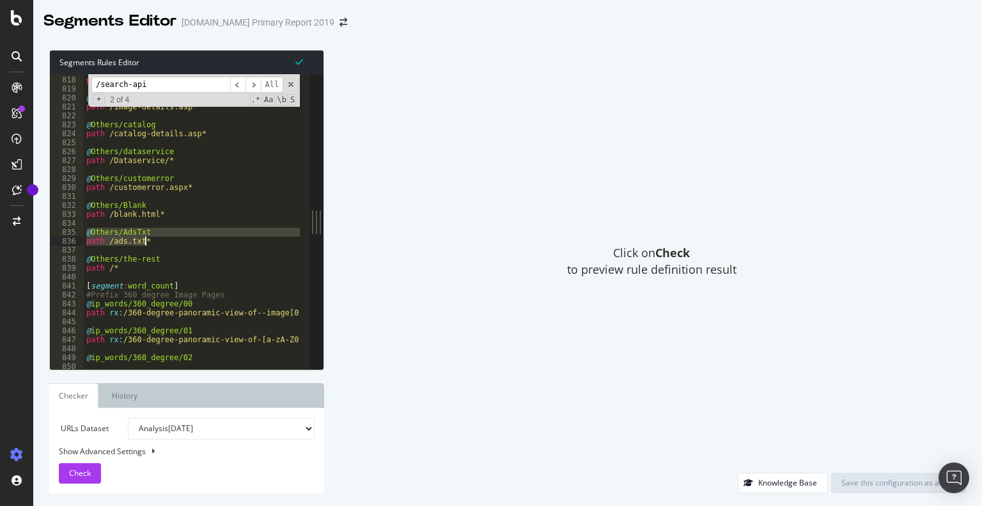
drag, startPoint x: 87, startPoint y: 229, endPoint x: 151, endPoint y: 244, distance: 65.6
click at [154, 242] on div "@ Others/imageref_folder path rx : /stock-photos/[a-zA-Z0-9]{6}/.*.html @ Other…" at bounding box center [192, 221] width 216 height 295
type textarea "path /ads.txt*"
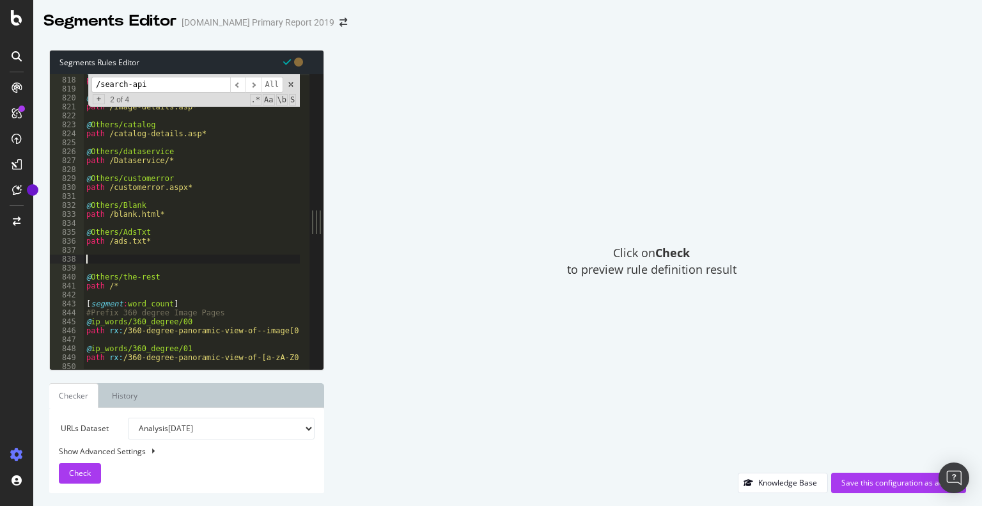
paste textarea "path /ads.txt*"
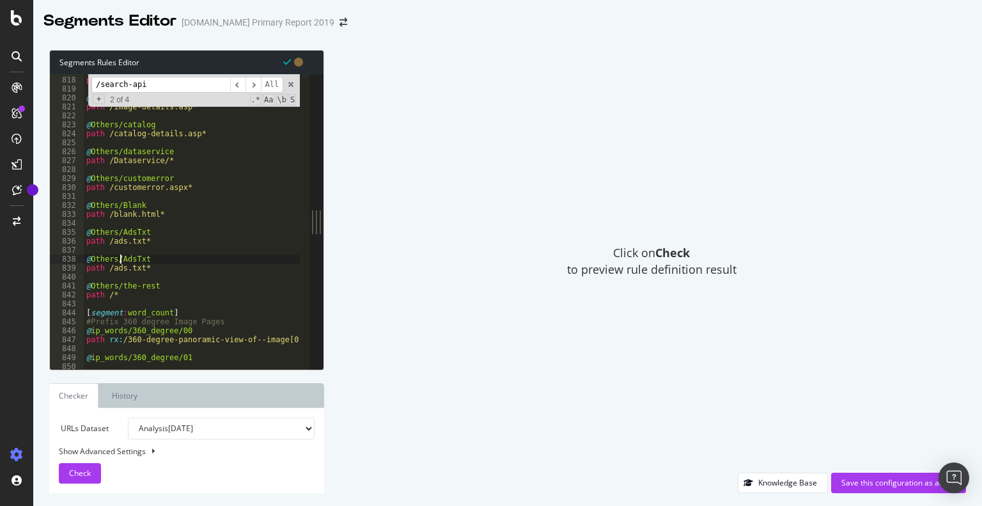
drag, startPoint x: 120, startPoint y: 258, endPoint x: 167, endPoint y: 258, distance: 47.3
paste textarea "International-ImagePage-Folders"
drag, startPoint x: 156, startPoint y: 270, endPoint x: 64, endPoint y: 270, distance: 92.1
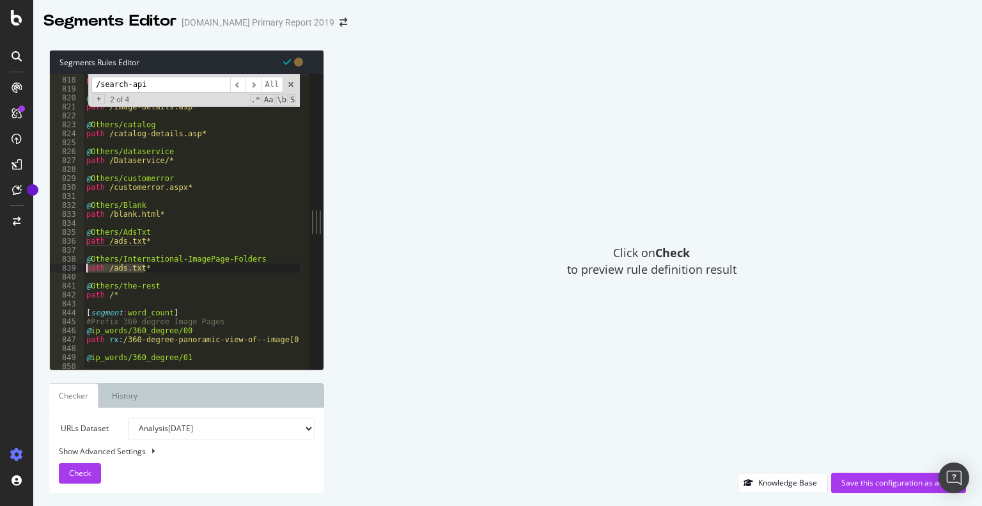
click at [64, 270] on div "@Others/International-ImagePage-Folders 817 818 819 820 821 822 823 824 825 826…" at bounding box center [180, 221] width 260 height 295
type textarea "path /ads.txt*"
paste textarea "Cursor at row 839"
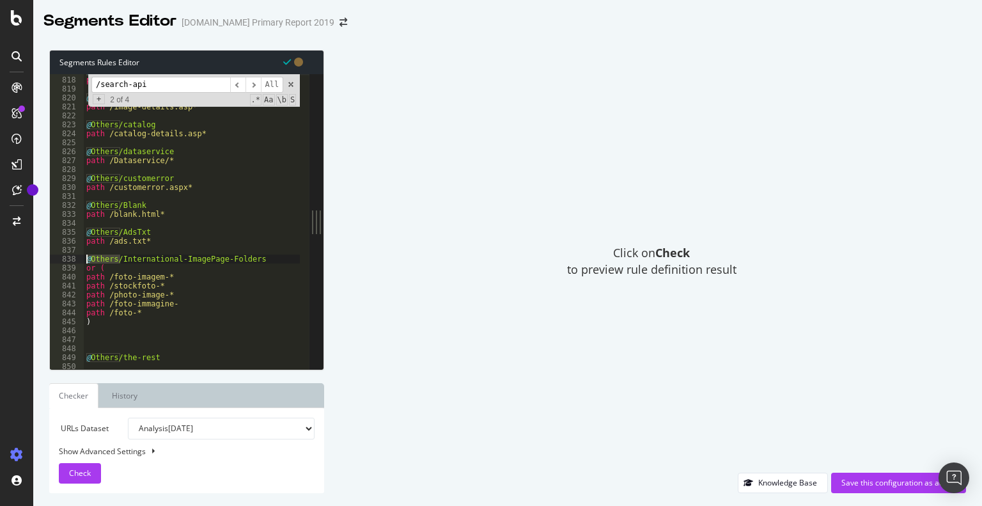
drag, startPoint x: 120, startPoint y: 259, endPoint x: 84, endPoint y: 261, distance: 36.5
type textarea "@Others/International-ImagePage-Folders"
paste textarea "@Others/"
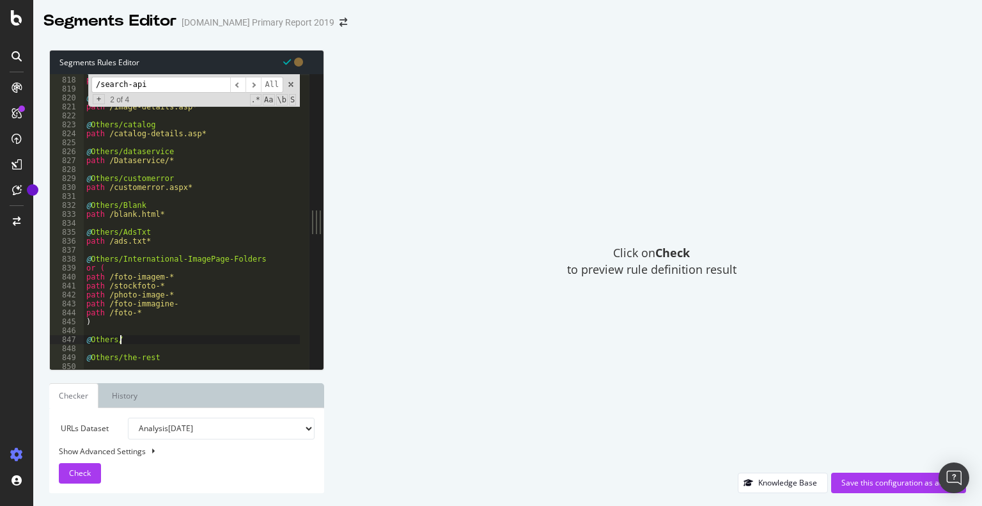
paste textarea ")"
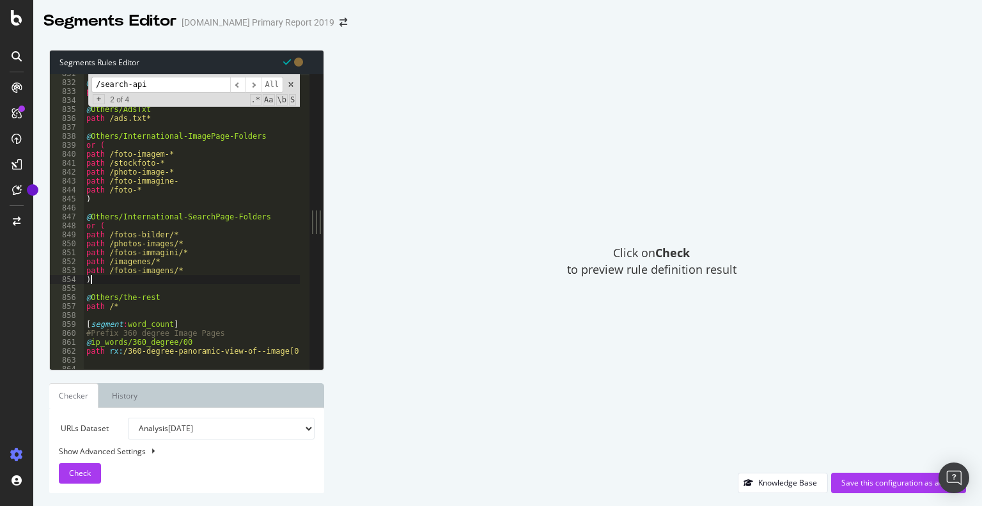
scroll to position [4455, 0]
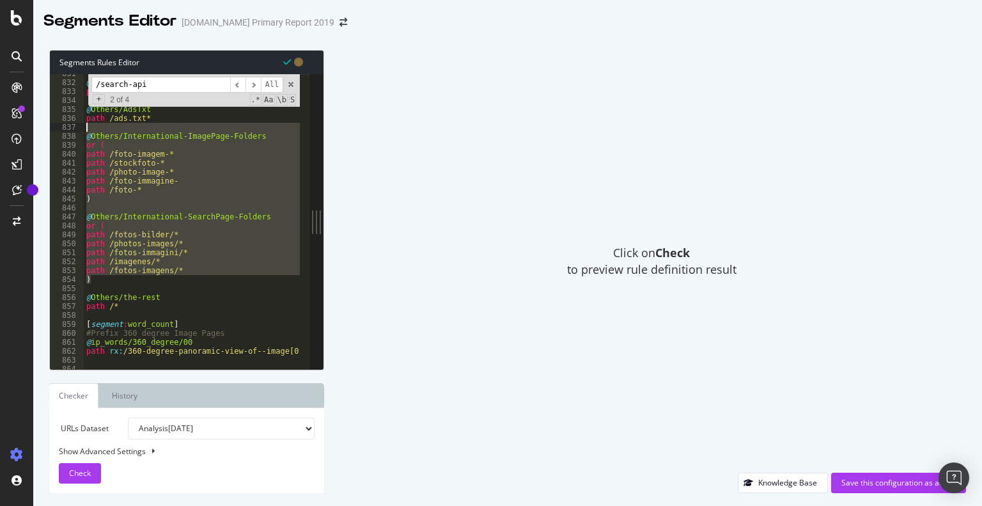
drag, startPoint x: 100, startPoint y: 281, endPoint x: 74, endPoint y: 131, distance: 152.4
click at [74, 131] on div ") 831 832 833 834 835 836 837 838 839 840 841 842 843 844 845 846 847 848 849 8…" at bounding box center [180, 221] width 260 height 295
click at [141, 222] on div "@ Others/Blank path /blank.html* @ Others/AdsTxt path /ads.txt* @ Others/Intern…" at bounding box center [192, 221] width 216 height 295
type textarea "or ("
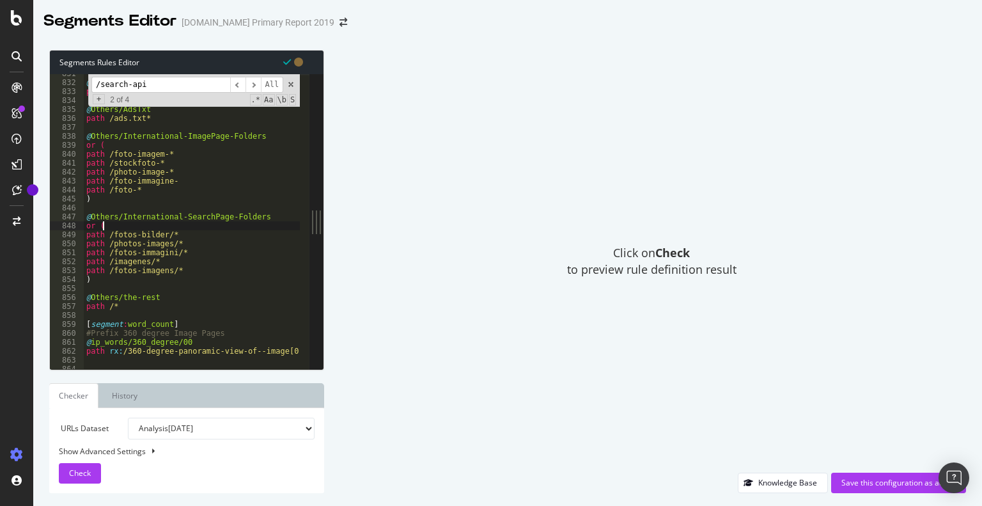
click at [171, 429] on select "Analysis 2025 Aug. 1st Analysis 2025 Jul. 1st Analysis 2025 Jun. 1st Analysis 2…" at bounding box center [221, 428] width 187 height 22
select select "urlList"
click at [128, 417] on select "Analysis 2025 Aug. 1st Analysis 2025 Jul. 1st Analysis 2025 Jun. 1st Analysis 2…" at bounding box center [221, 428] width 187 height 22
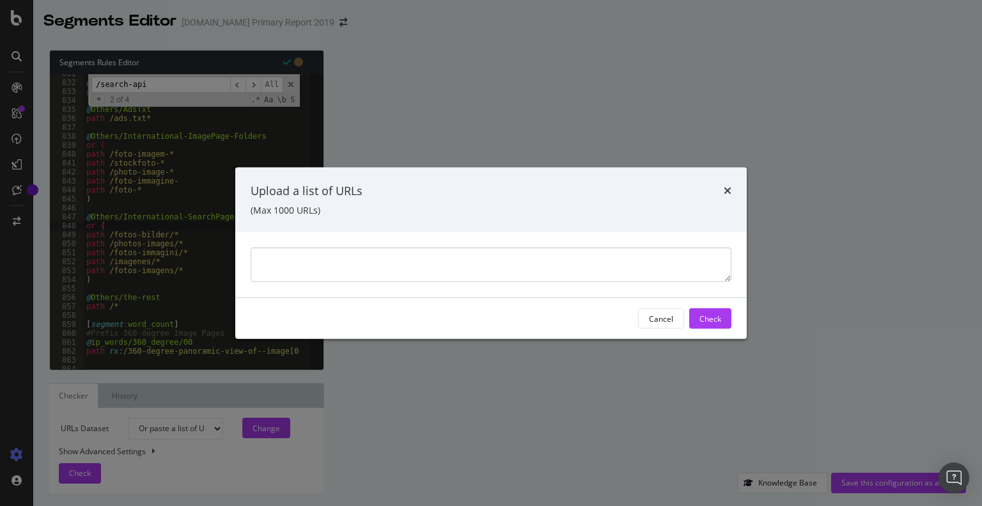
click at [303, 267] on textarea "modal" at bounding box center [491, 264] width 481 height 35
type textarea "https://www.alamy.com/foto-der-osterreichisch-deutsche-schauspieler-hans-von-bo…"
click at [713, 315] on div "Check" at bounding box center [710, 318] width 22 height 11
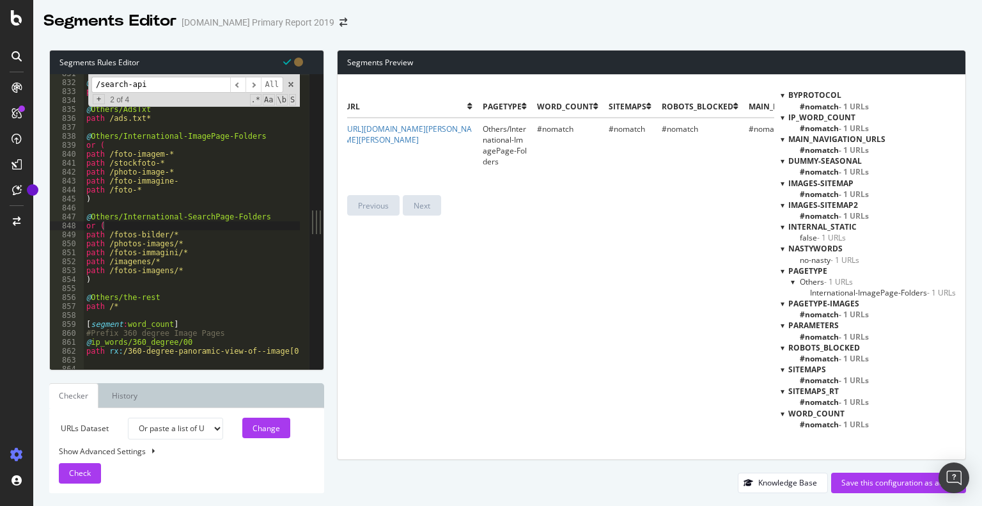
scroll to position [0, 0]
click at [883, 485] on div "Save this configuration as active" at bounding box center [898, 482] width 114 height 11
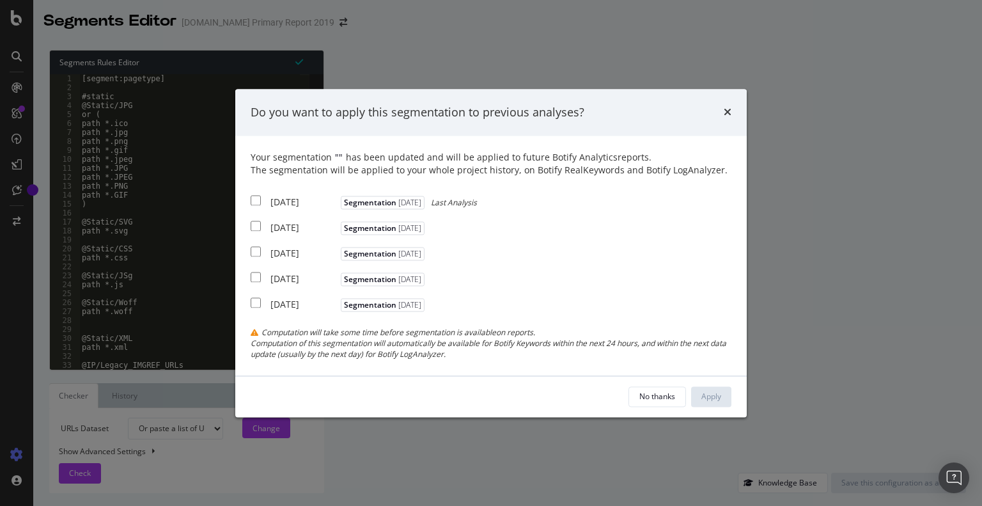
click at [253, 199] on input "modal" at bounding box center [256, 201] width 10 height 10
checkbox input "true"
click at [255, 233] on div "2025 Jul. 1st Segmentation 2025-06-27" at bounding box center [339, 227] width 177 height 16
checkbox input "true"
click at [258, 257] on div "2025 Jun. 1st Segmentation 2025-03-10" at bounding box center [339, 252] width 177 height 16
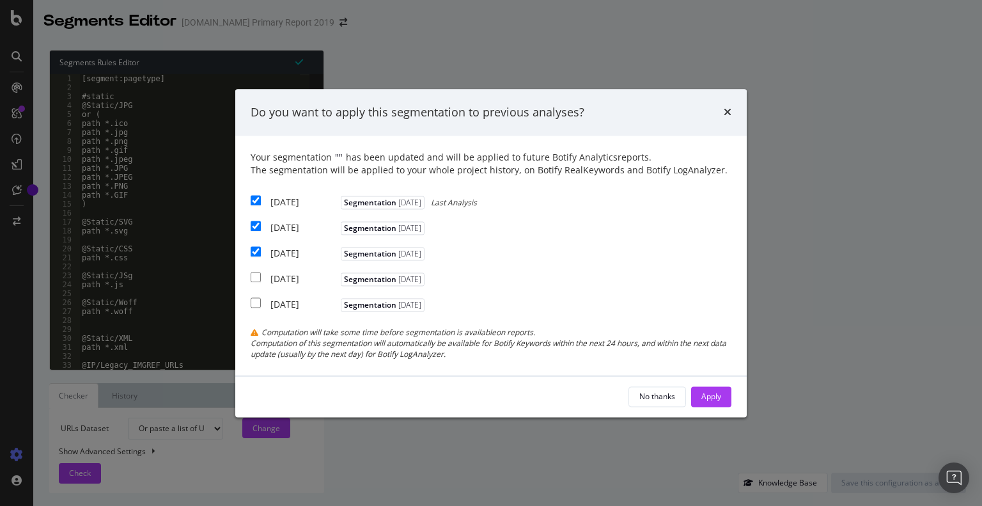
checkbox input "true"
click at [706, 401] on div "Apply" at bounding box center [711, 396] width 20 height 11
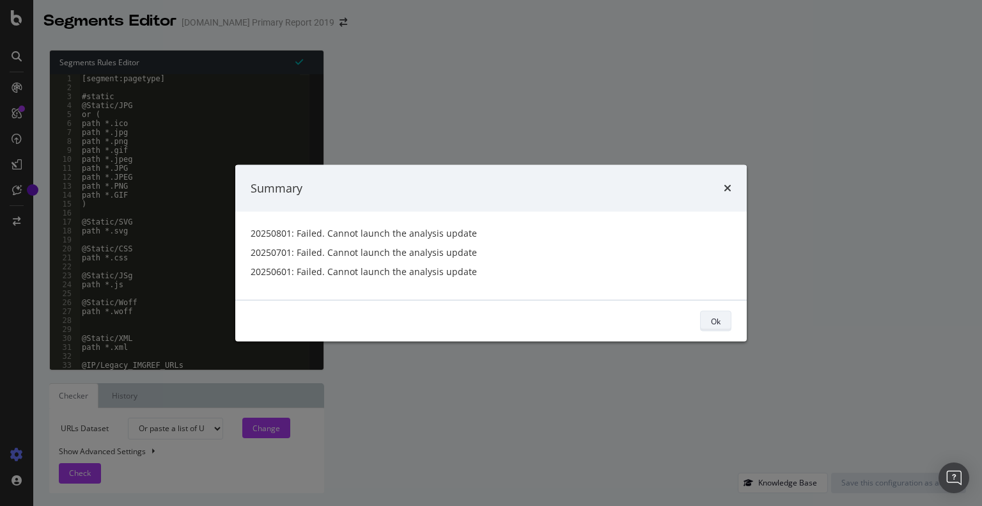
click at [719, 321] on div "Ok" at bounding box center [716, 320] width 10 height 11
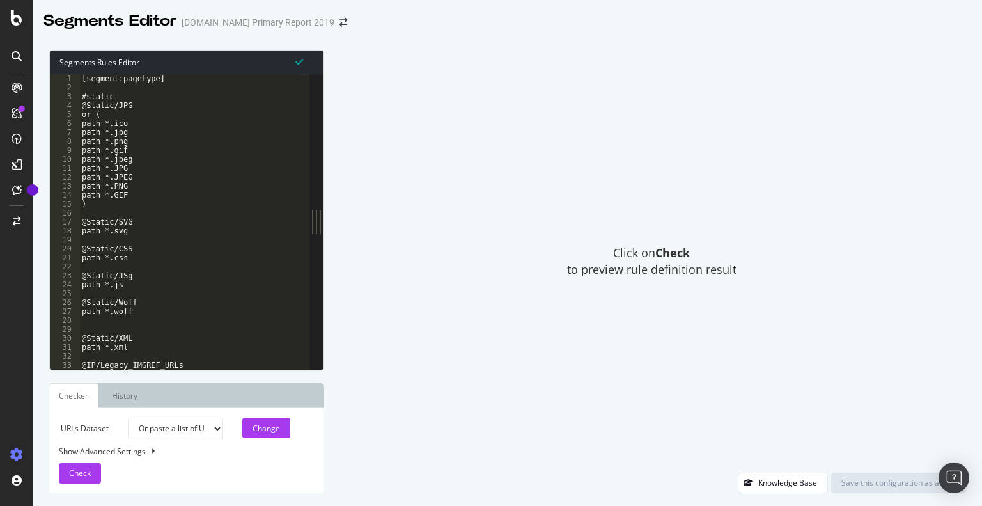
type textarea "path *.svg"
click at [171, 394] on ul "Checker History" at bounding box center [186, 395] width 275 height 25
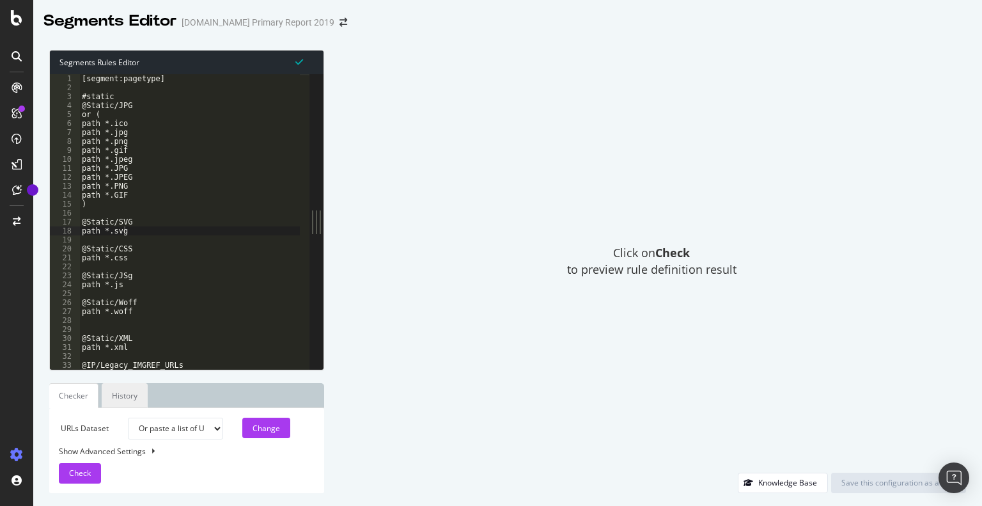
click at [125, 394] on link "History" at bounding box center [125, 395] width 46 height 25
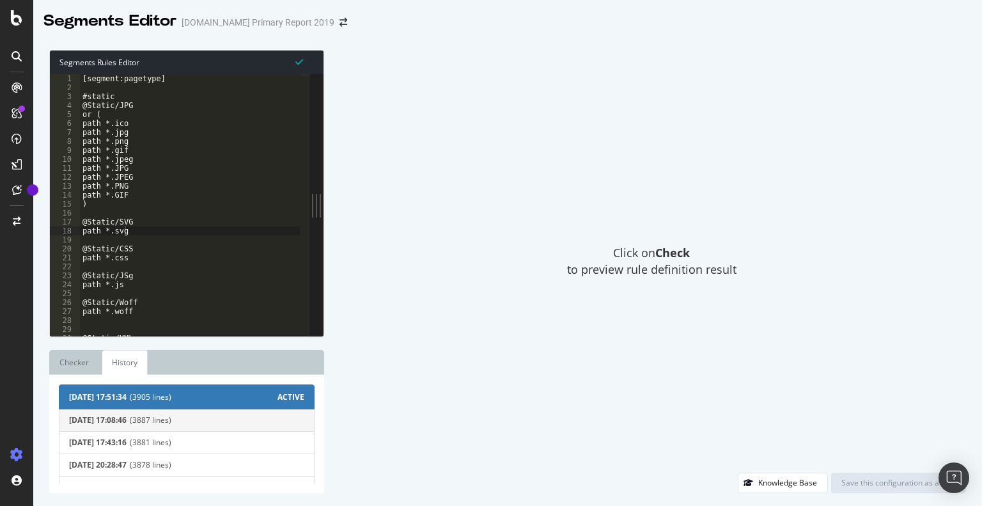
click at [214, 422] on span "(3887 lines)" at bounding box center [217, 420] width 175 height 9
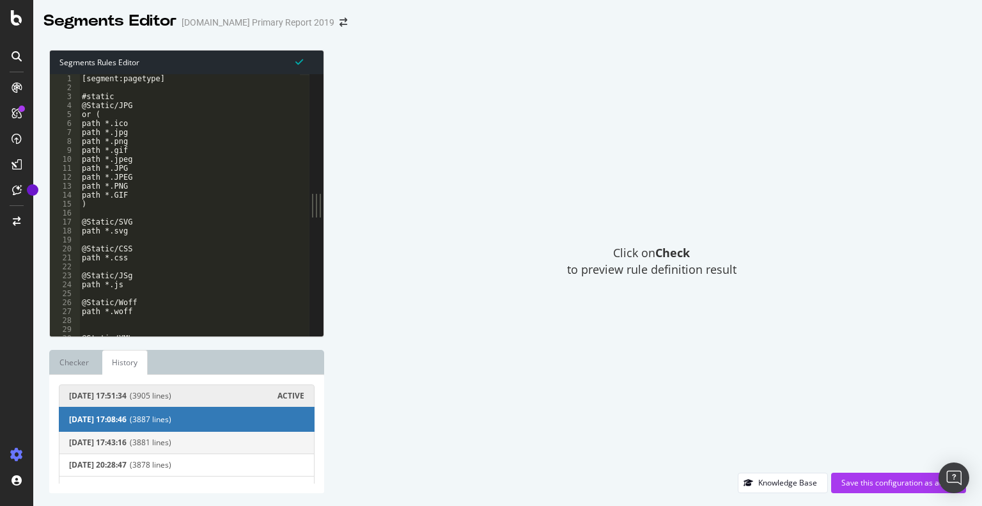
click at [199, 438] on span "(3881 lines)" at bounding box center [217, 442] width 175 height 9
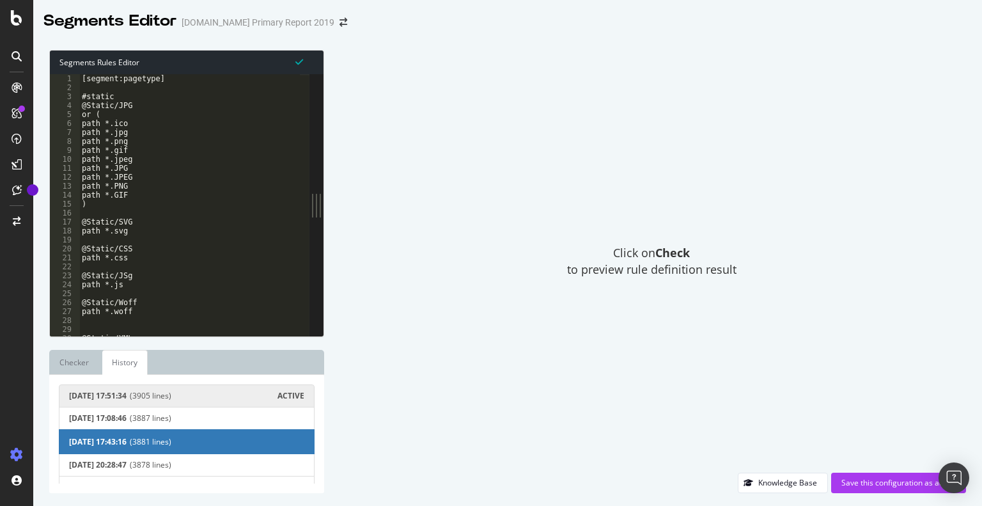
click at [206, 394] on span "(3905 lines)" at bounding box center [204, 395] width 148 height 9
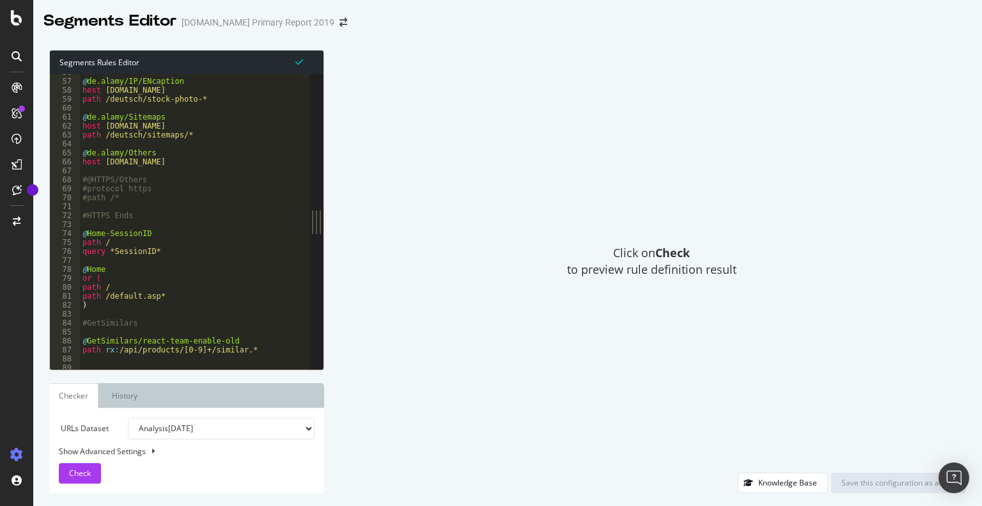
scroll to position [322, 0]
